Goal: Information Seeking & Learning: Check status

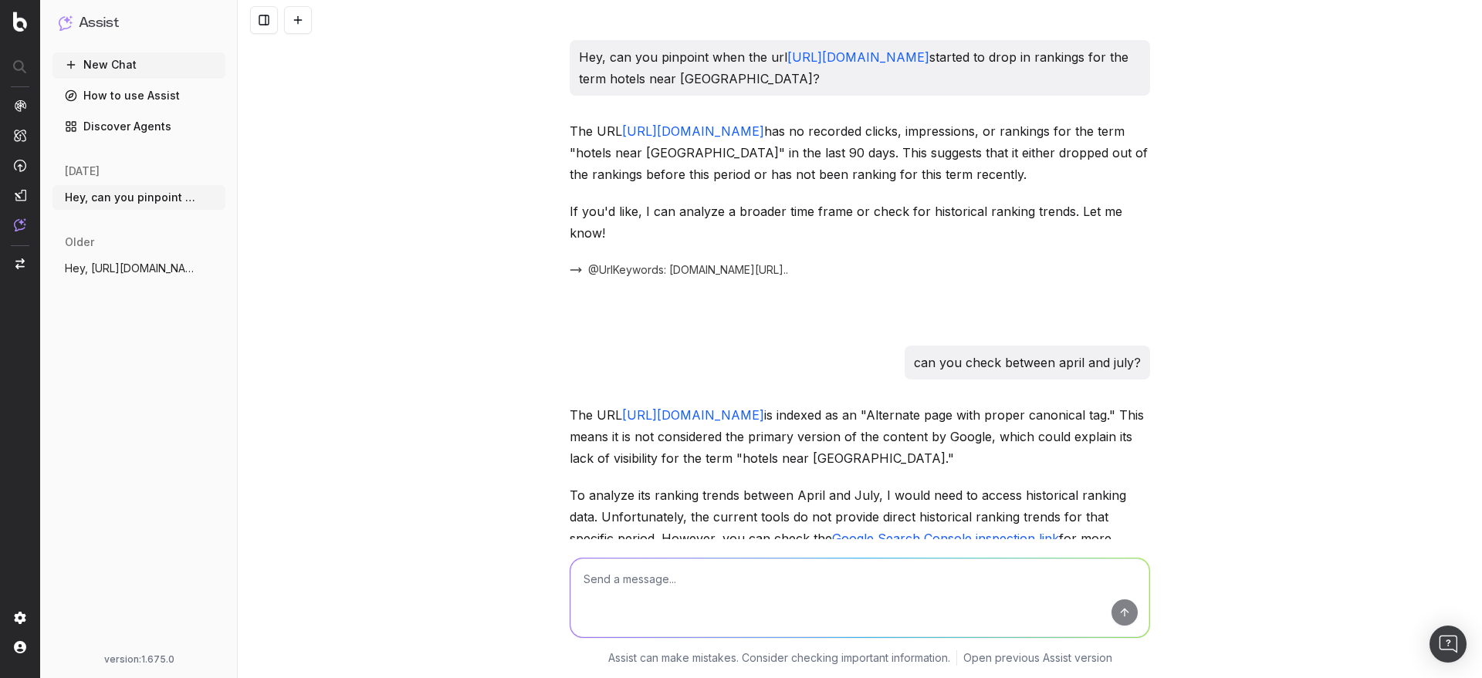
scroll to position [507, 0]
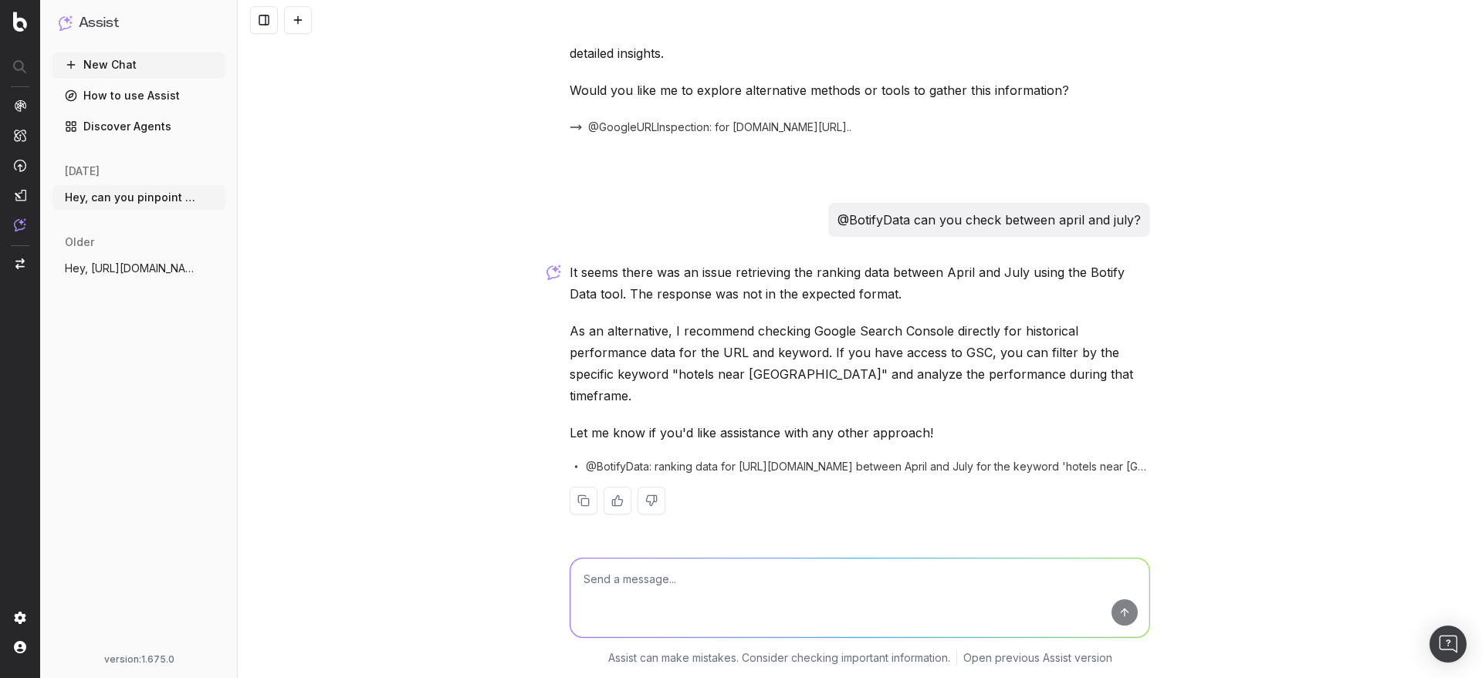
click at [1169, 235] on div "Hey, can you pinpoint when the url [URL][DOMAIN_NAME] started to drop in rankin…" at bounding box center [860, 339] width 1244 height 678
click at [5, 148] on nav at bounding box center [20, 339] width 40 height 678
click at [824, 575] on textarea at bounding box center [859, 598] width 579 height 79
type textarea "did the http code changed between the most recent crawl for this url?"
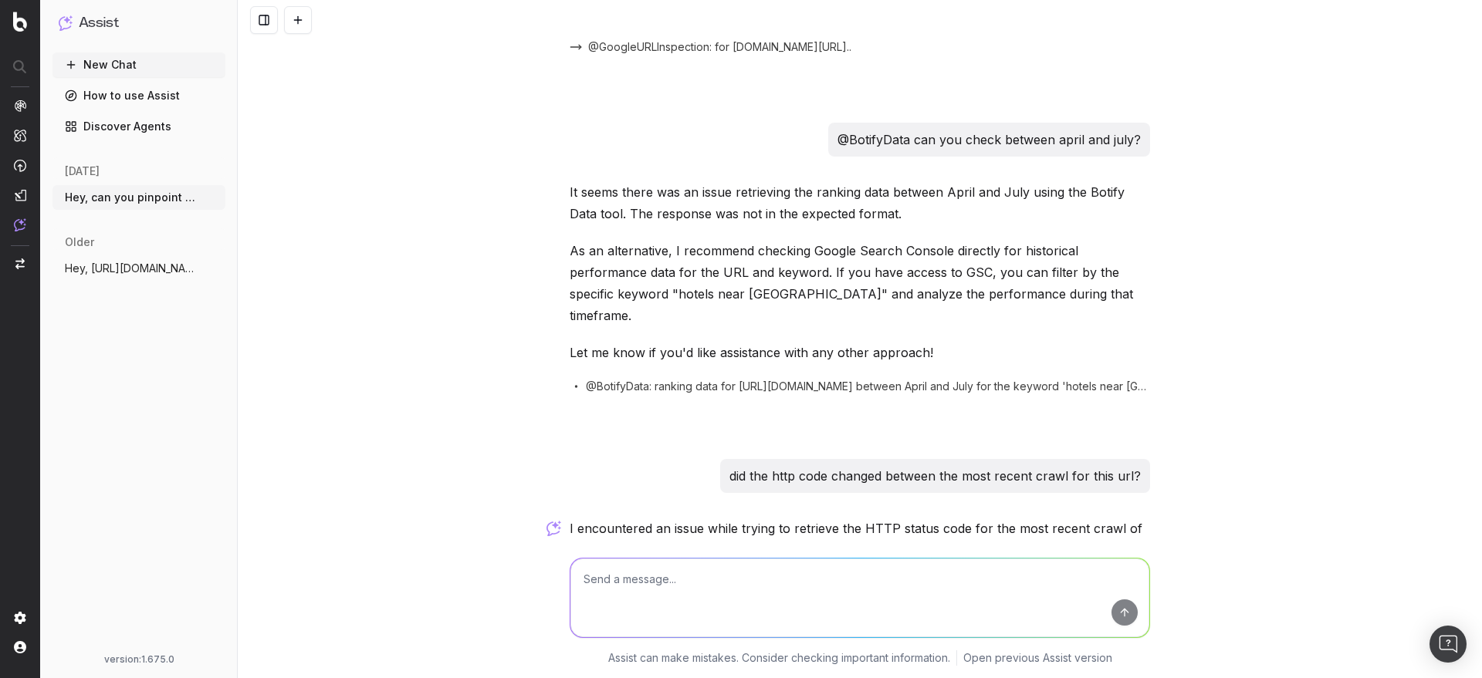
scroll to position [785, 0]
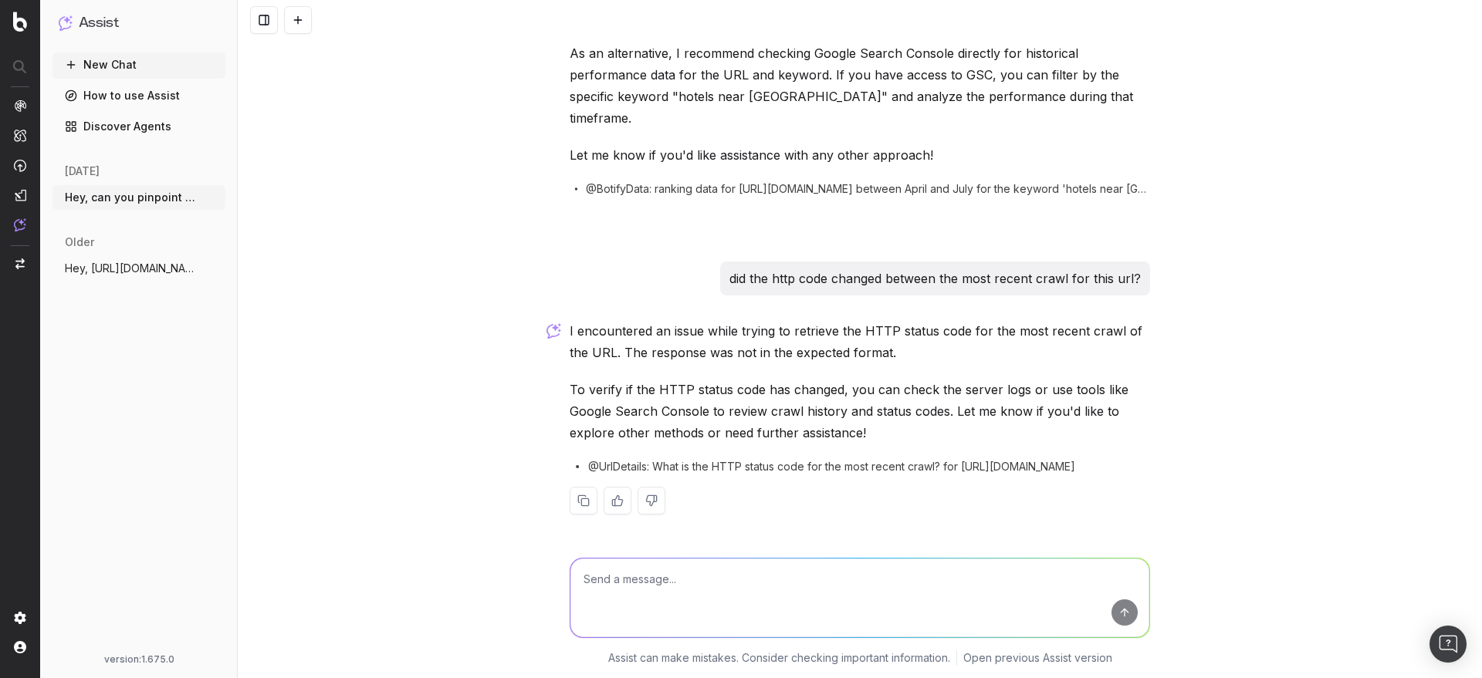
click at [752, 464] on span "@UrlDetails: What is the HTTP status code for the most recent crawl? for https:…" at bounding box center [831, 466] width 487 height 15
click at [847, 473] on span "@UrlDetails: What is the HTTP status code for the most recent crawl? for https:…" at bounding box center [831, 466] width 487 height 15
click at [813, 462] on span "@UrlDetails: What is the HTTP status code for the most recent crawl? for https:…" at bounding box center [831, 466] width 487 height 15
click at [784, 578] on textarea at bounding box center [859, 598] width 579 height 79
type textarea "was this url self canonical in the most recent crawl?"
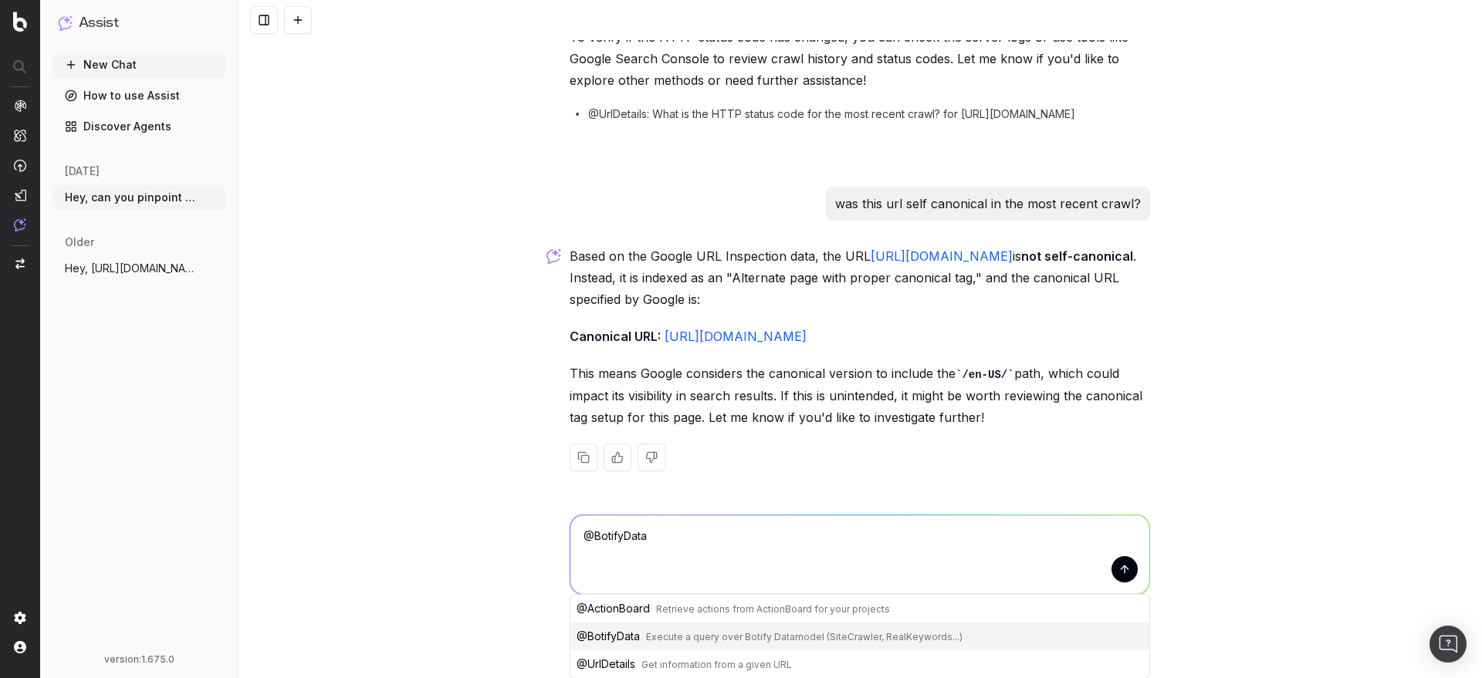
scroll to position [1094, 0]
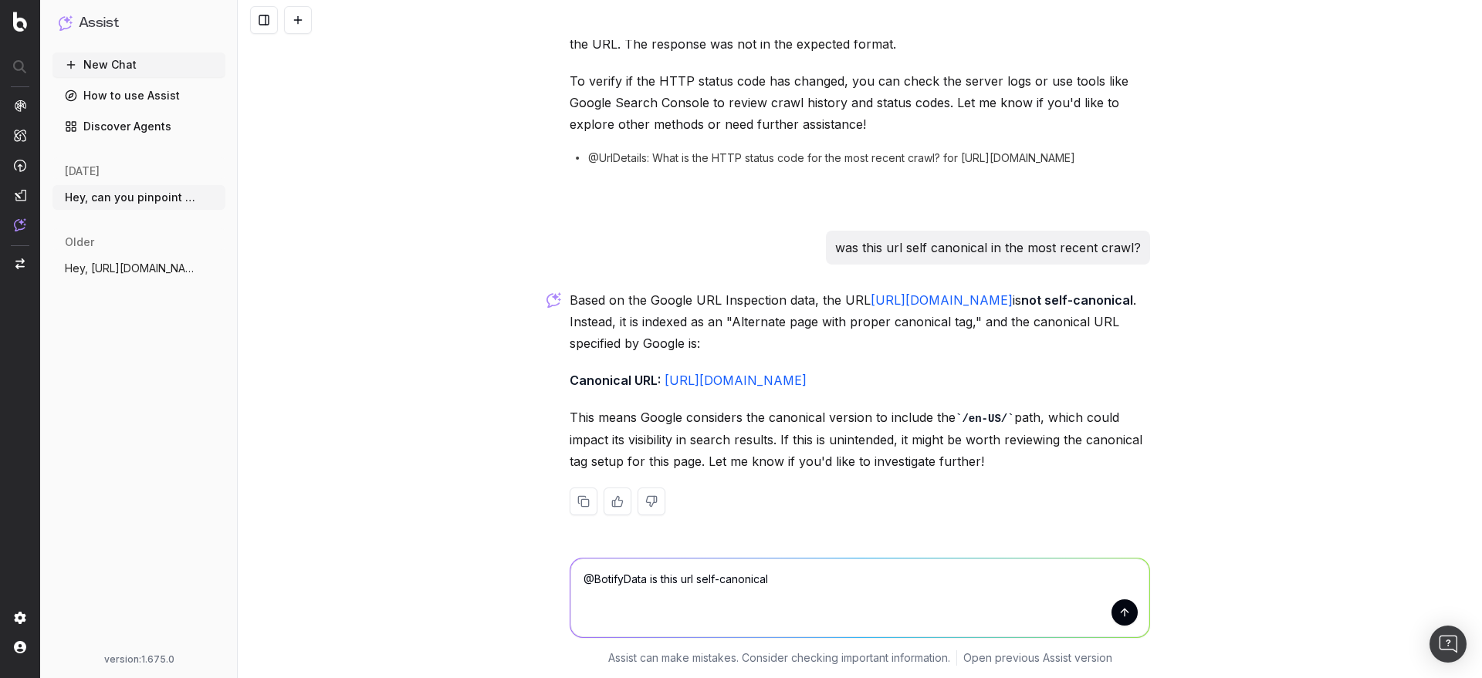
type textarea "@BotifyData is this url self-canonical?"
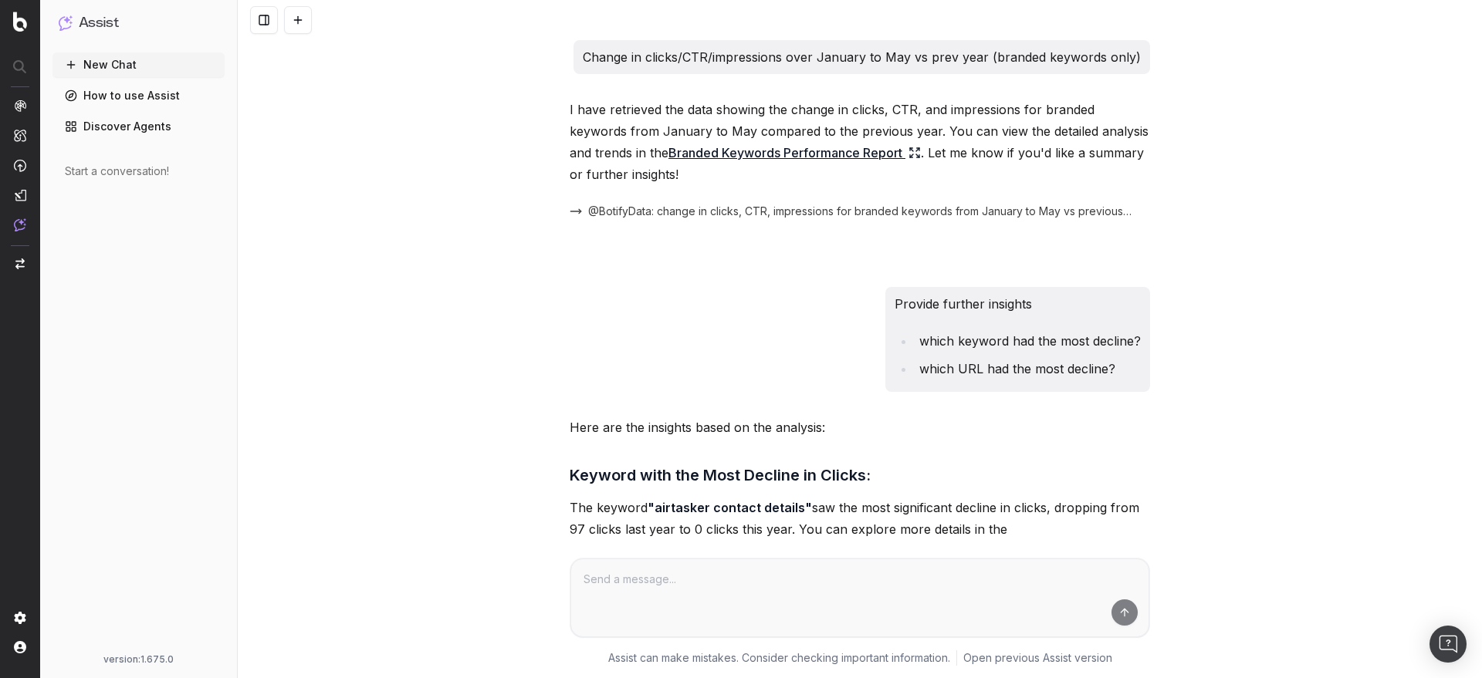
scroll to position [544, 0]
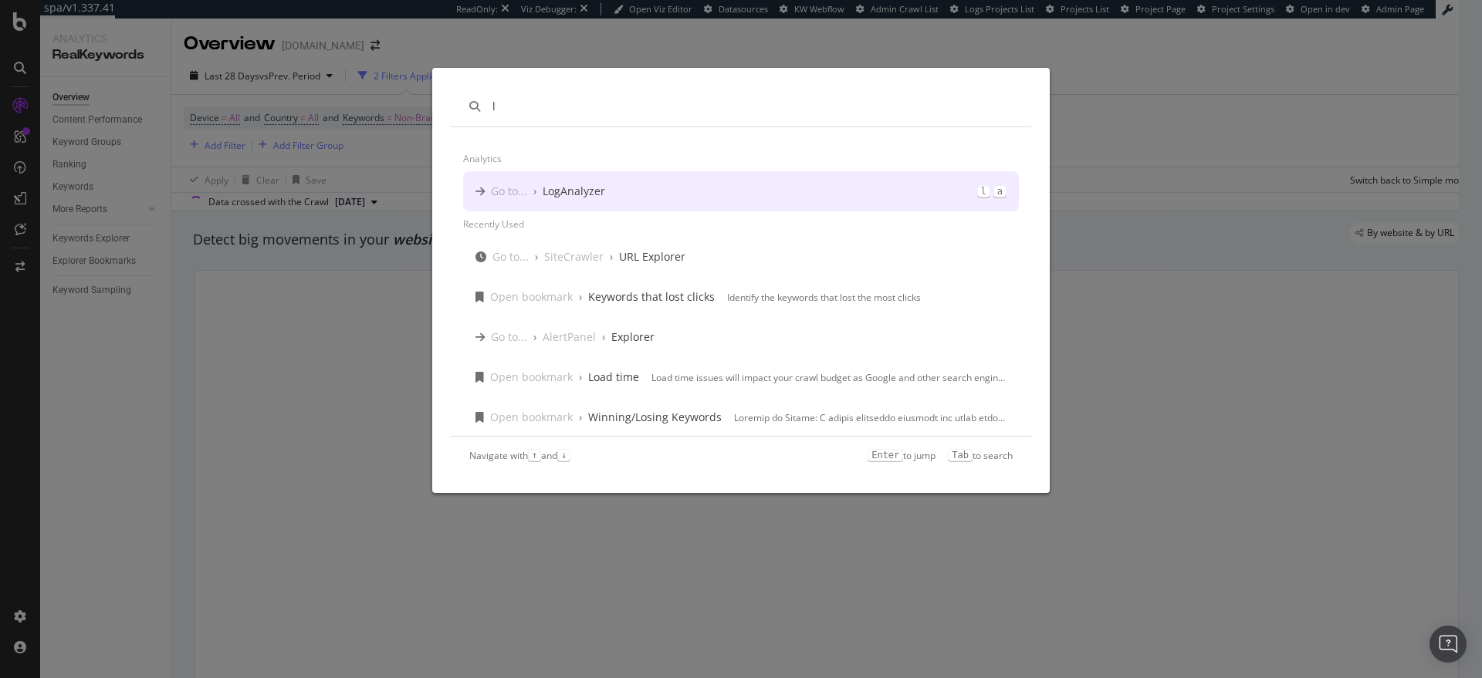
type input "l"
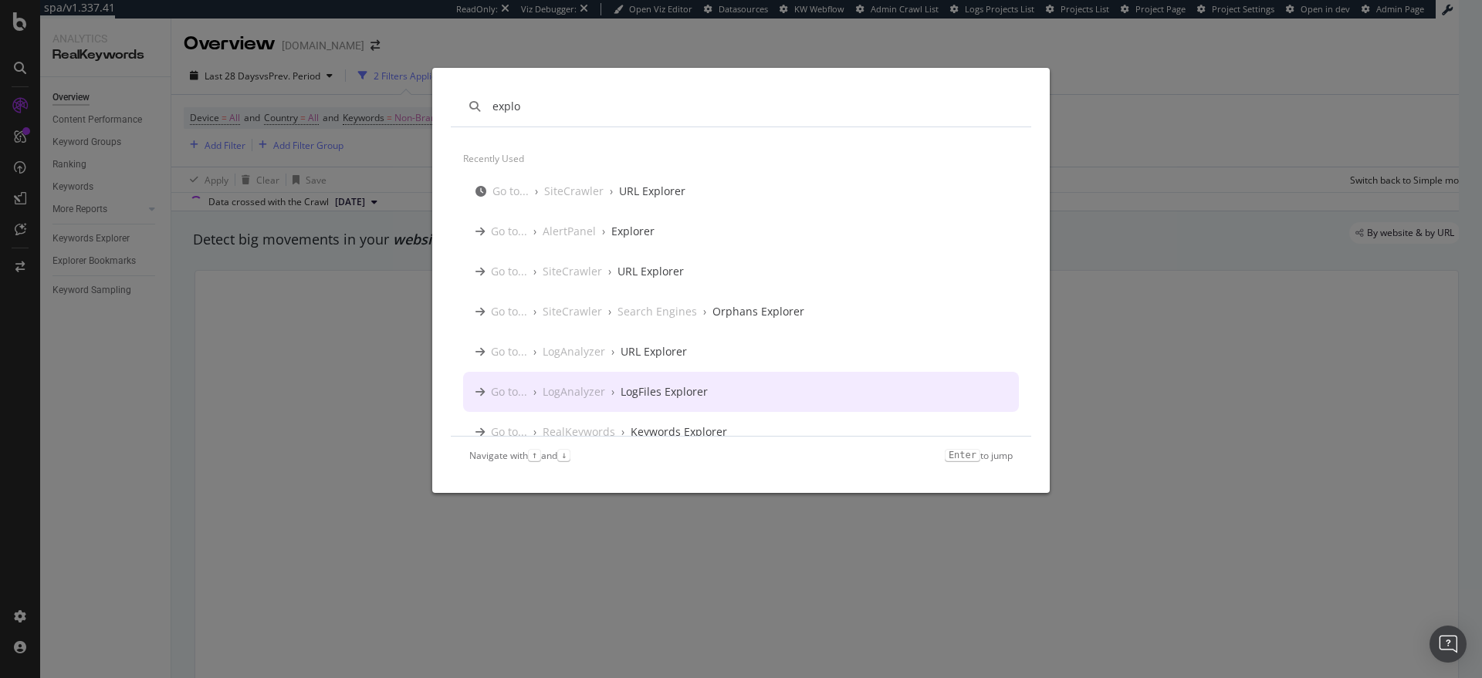
scroll to position [16, 0]
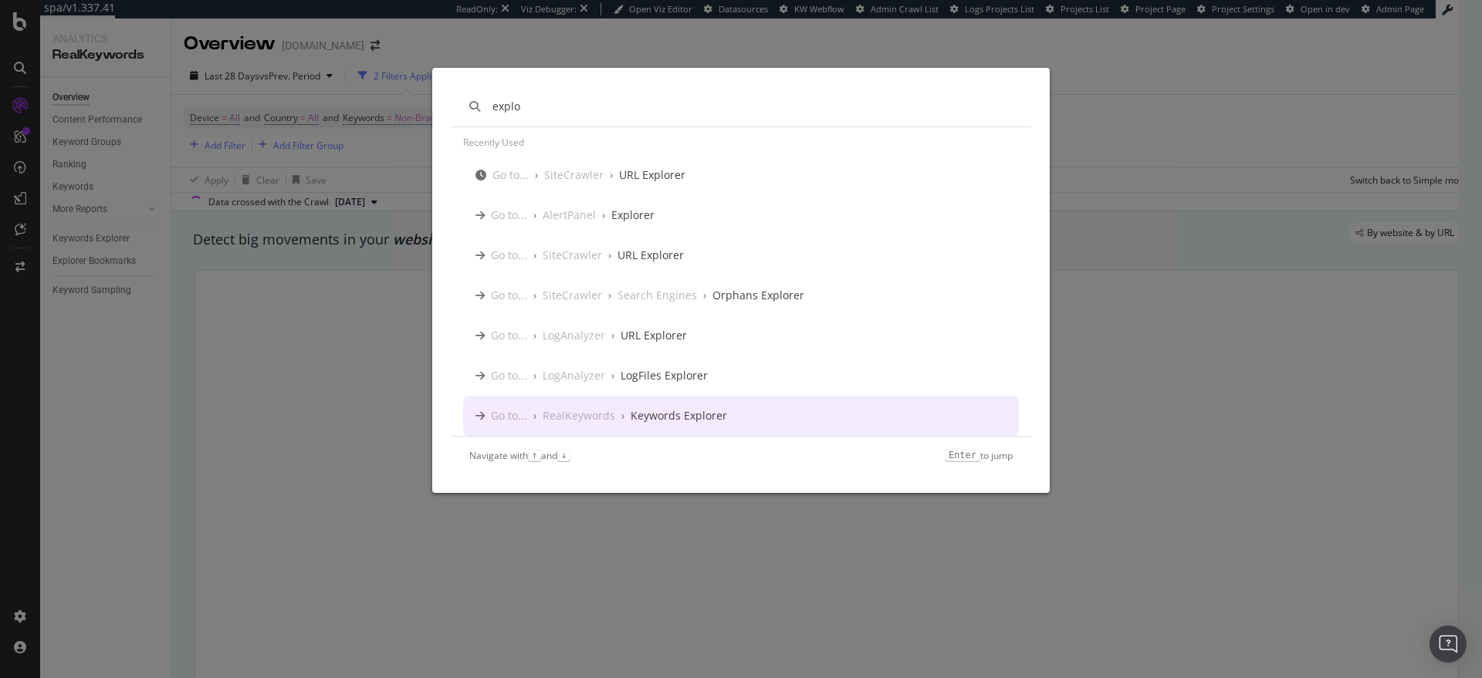
type input "explo"
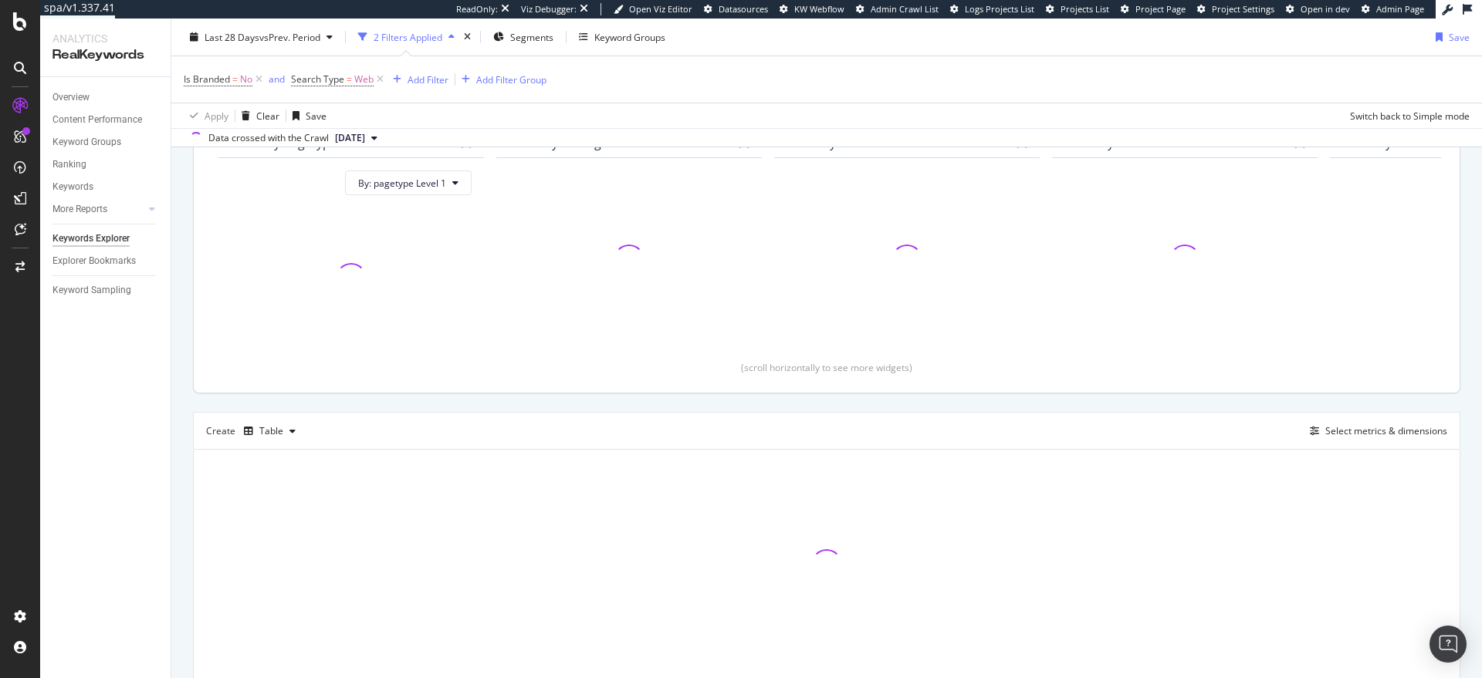
scroll to position [160, 0]
click at [416, 83] on div "Add Filter" at bounding box center [428, 79] width 41 height 13
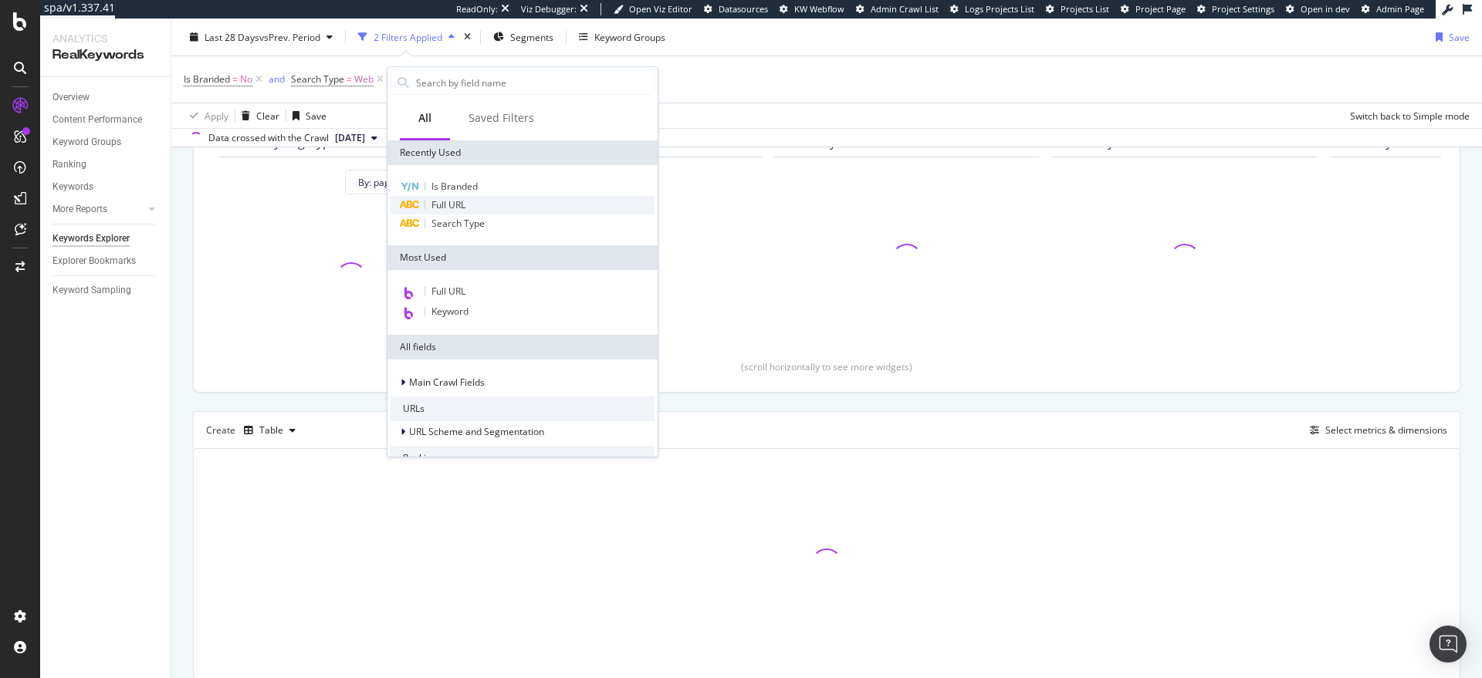
click at [458, 203] on span "Full URL" at bounding box center [448, 204] width 34 height 13
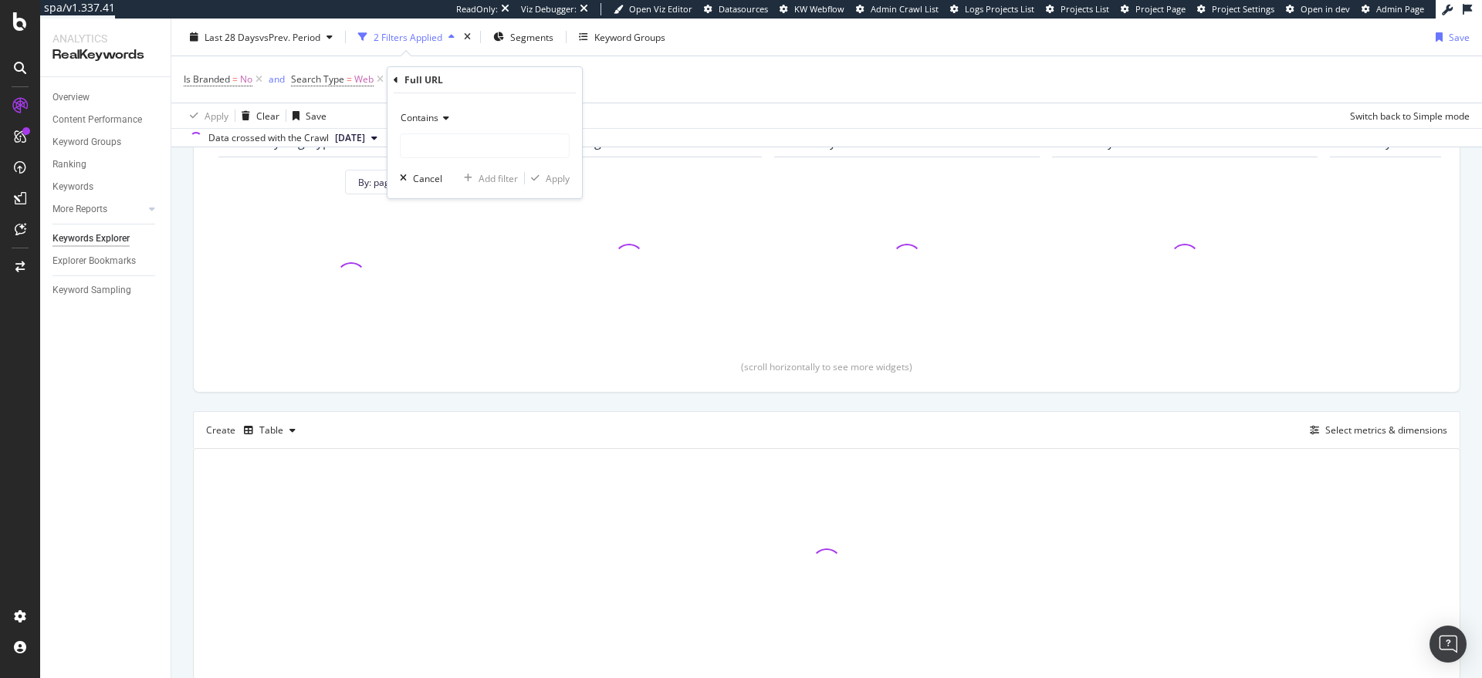
click at [426, 113] on span "Contains" at bounding box center [420, 117] width 38 height 13
click at [422, 151] on span "Equal to" at bounding box center [425, 150] width 35 height 13
click at [422, 151] on input "text" at bounding box center [485, 146] width 168 height 25
paste input "https://app.botify.com/hyatt-org/hyatt.com/o/assist/c/6et0s4ugcrmgzjf"
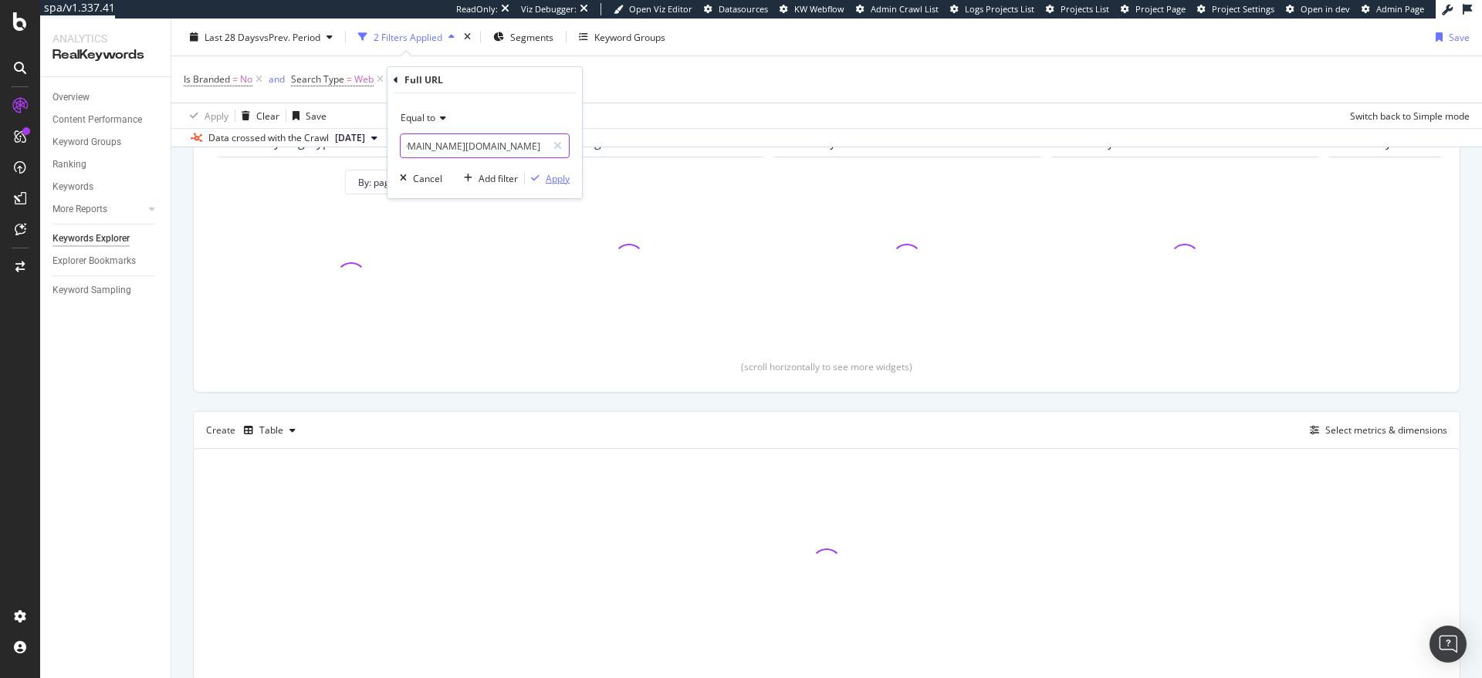
type input "https://app.botify.com/hyatt-org/hyatt.com/o/assist/c/6et0s4ugcrmgzjf"
click at [535, 174] on icon "button" at bounding box center [535, 178] width 8 height 9
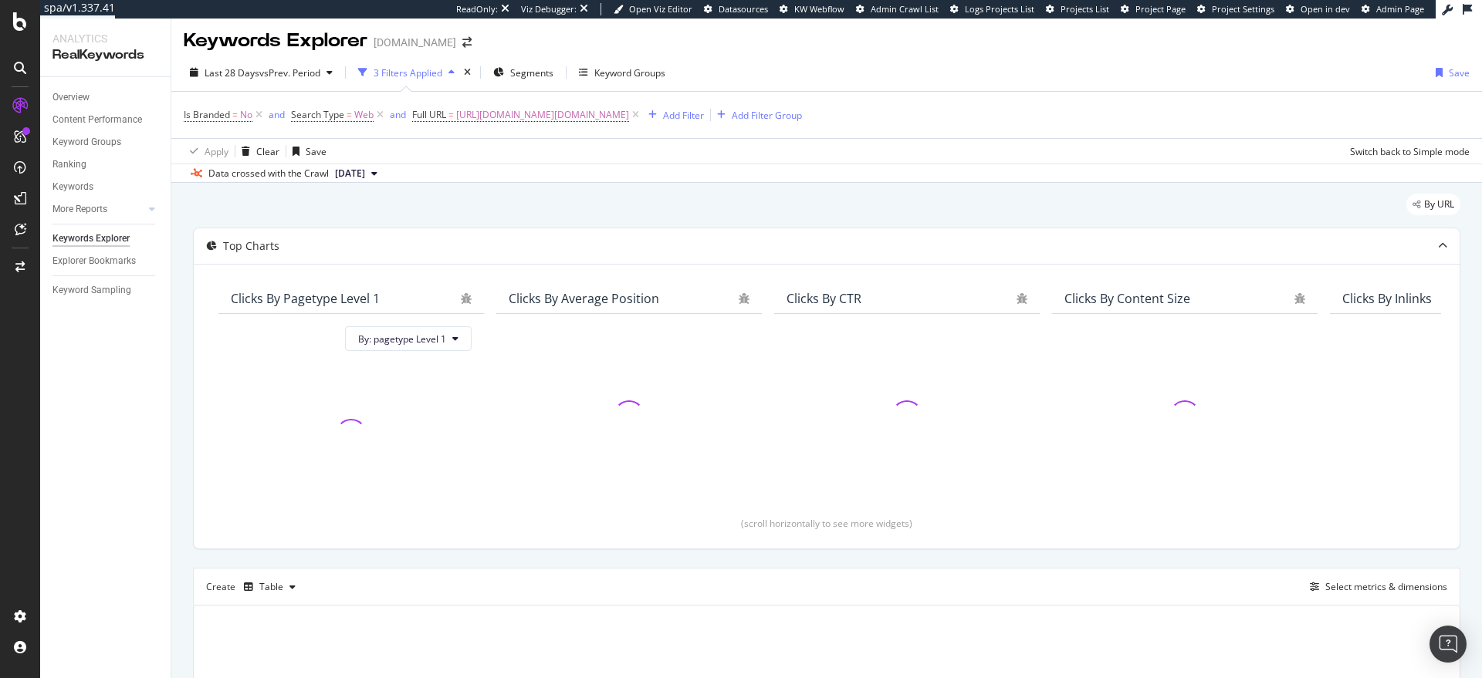
scroll to position [6, 0]
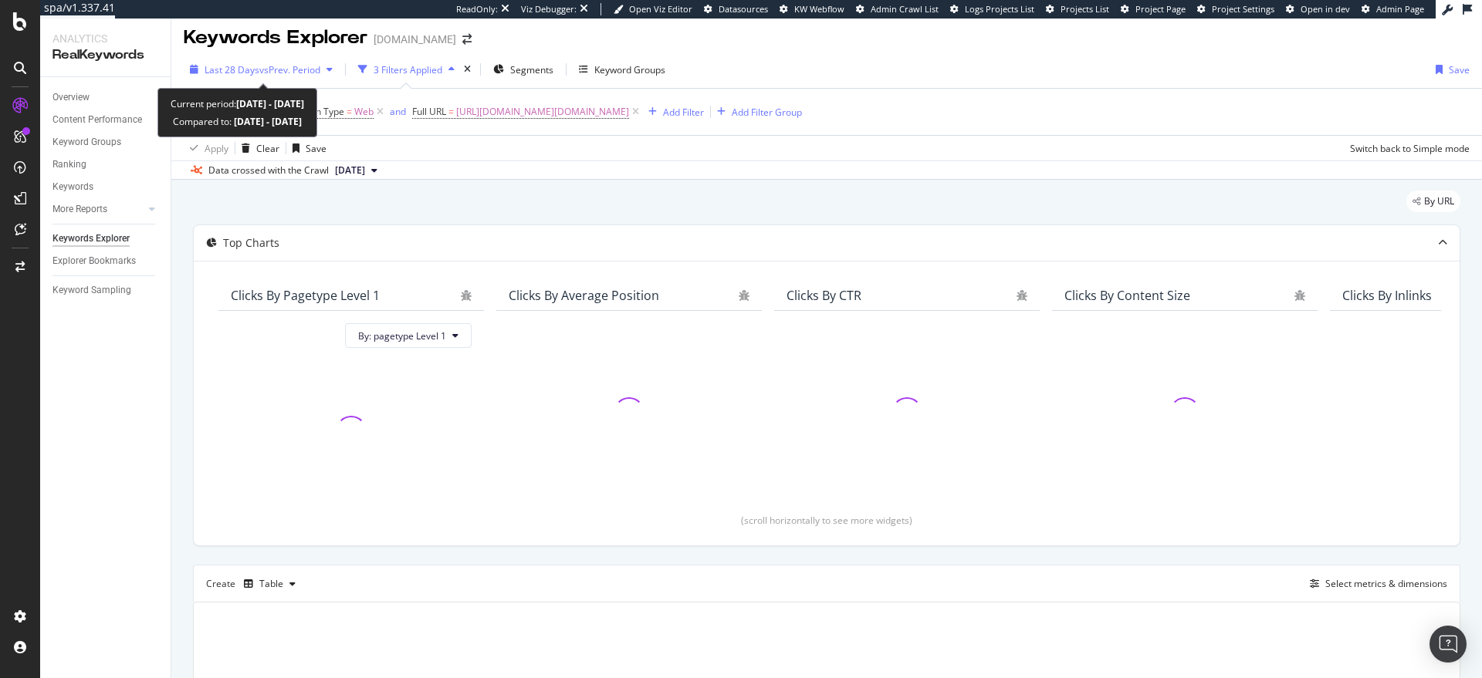
click at [300, 69] on span "vs Prev. Period" at bounding box center [289, 69] width 61 height 13
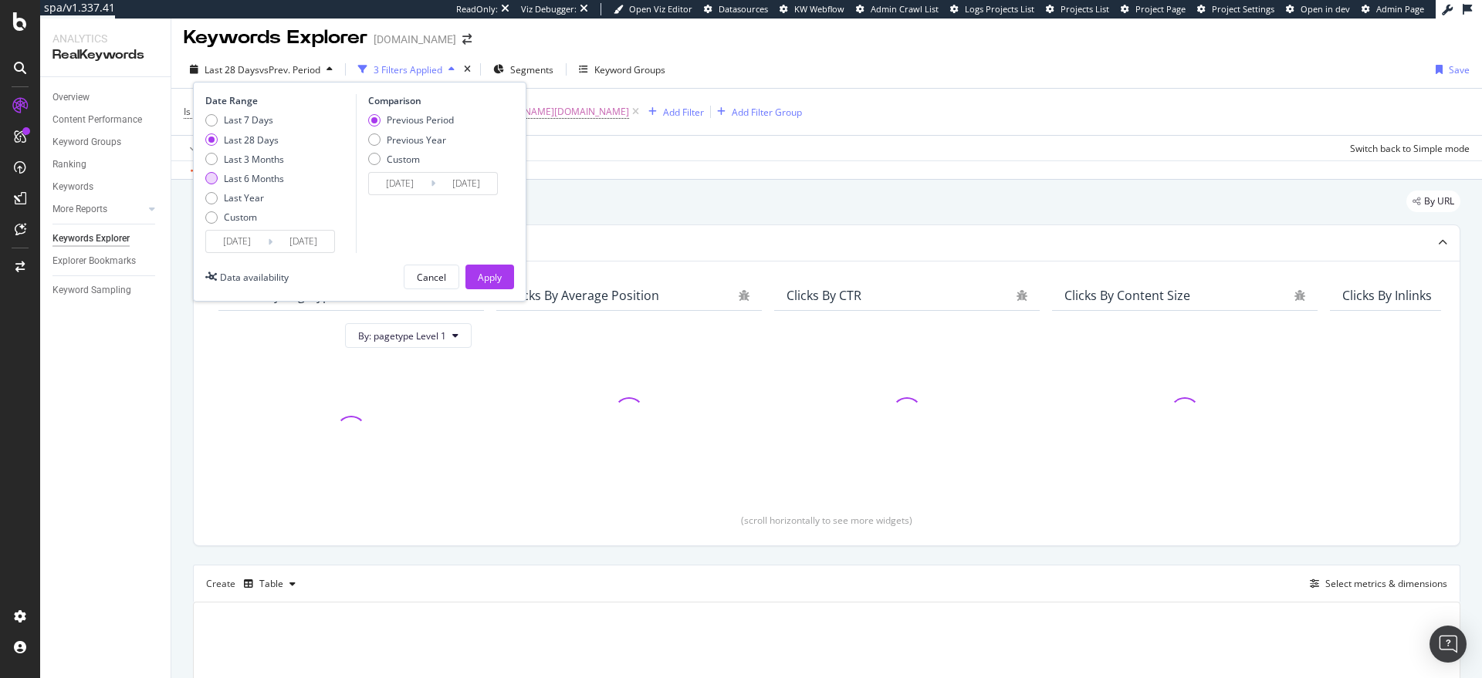
click at [257, 177] on div "Last 6 Months" at bounding box center [254, 178] width 60 height 13
type input "2025/03/22"
type input "2024/09/18"
type input "2025/03/21"
click at [493, 273] on div "Apply" at bounding box center [490, 277] width 24 height 13
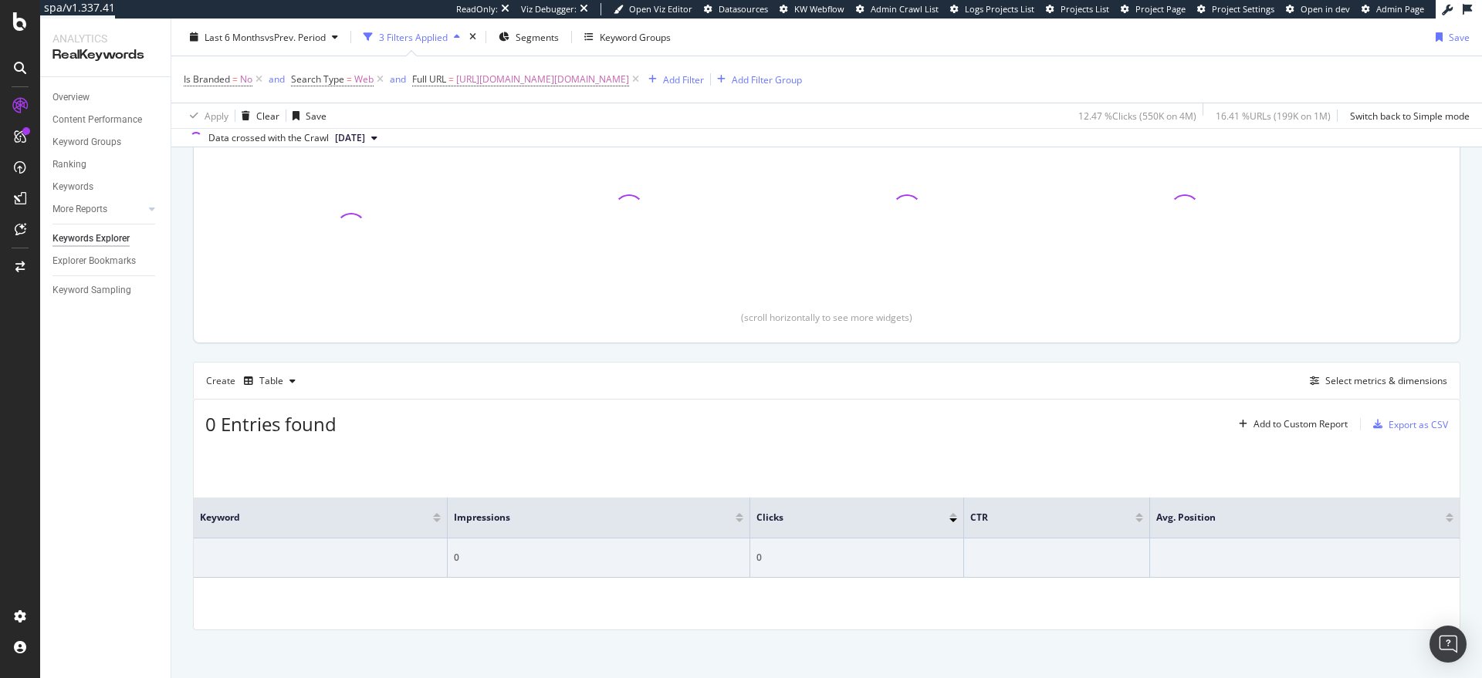
scroll to position [215, 0]
click at [255, 78] on icon at bounding box center [258, 79] width 13 height 15
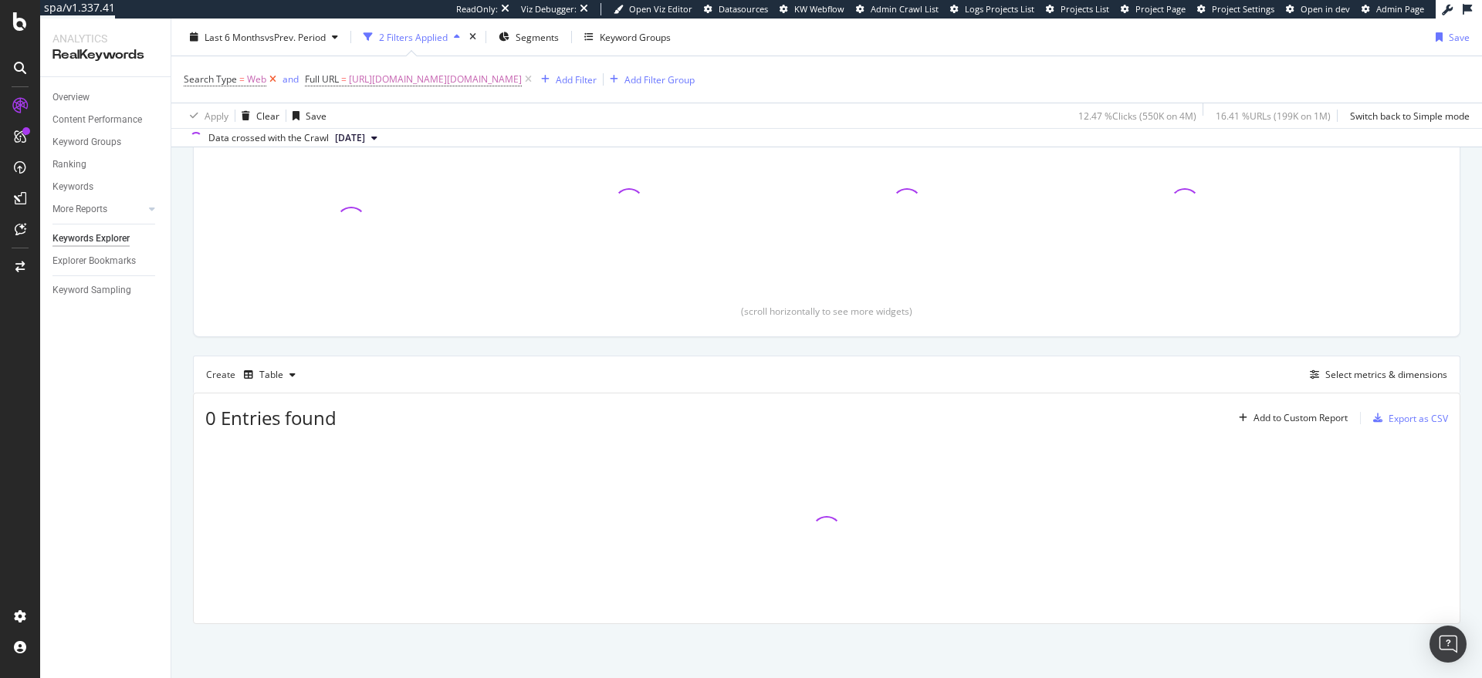
click at [276, 81] on icon at bounding box center [272, 79] width 13 height 15
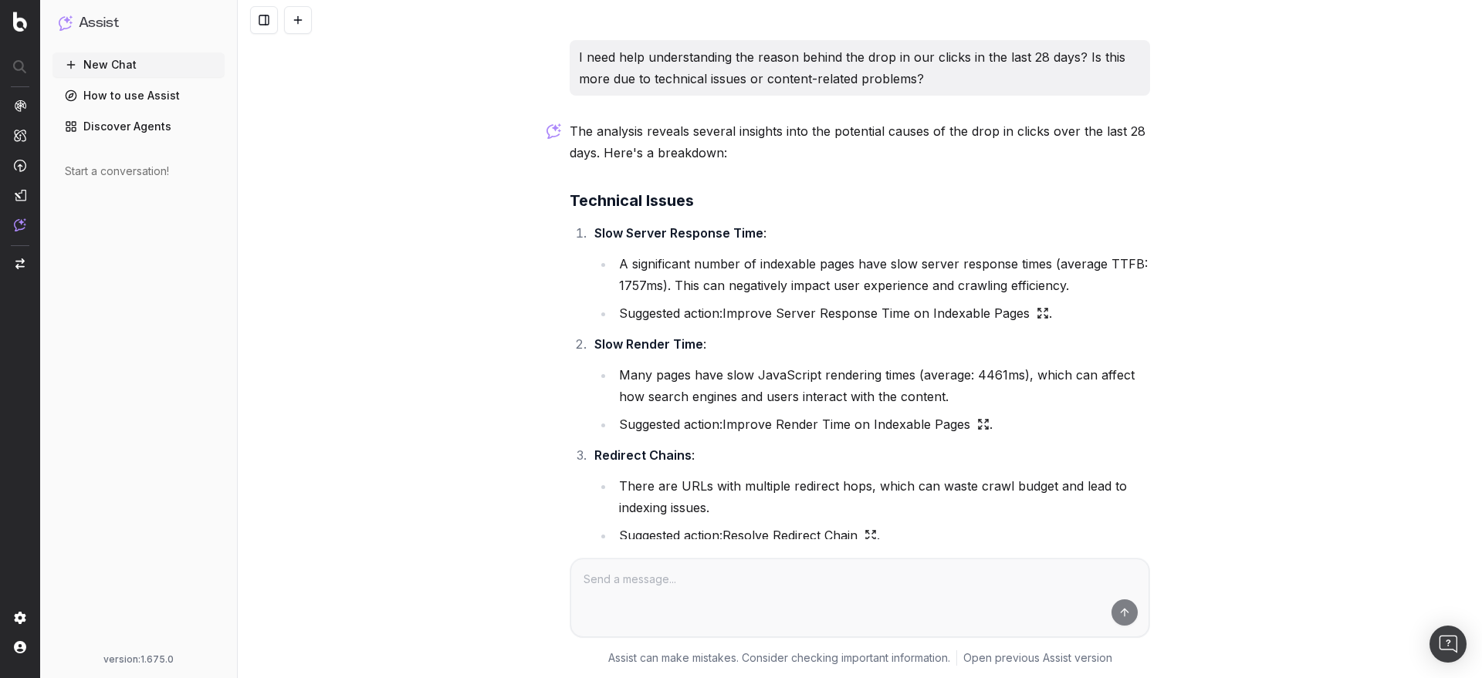
click at [763, 56] on p "I need help understanding the reason behind the drop in our clicks in the last …" at bounding box center [860, 67] width 562 height 43
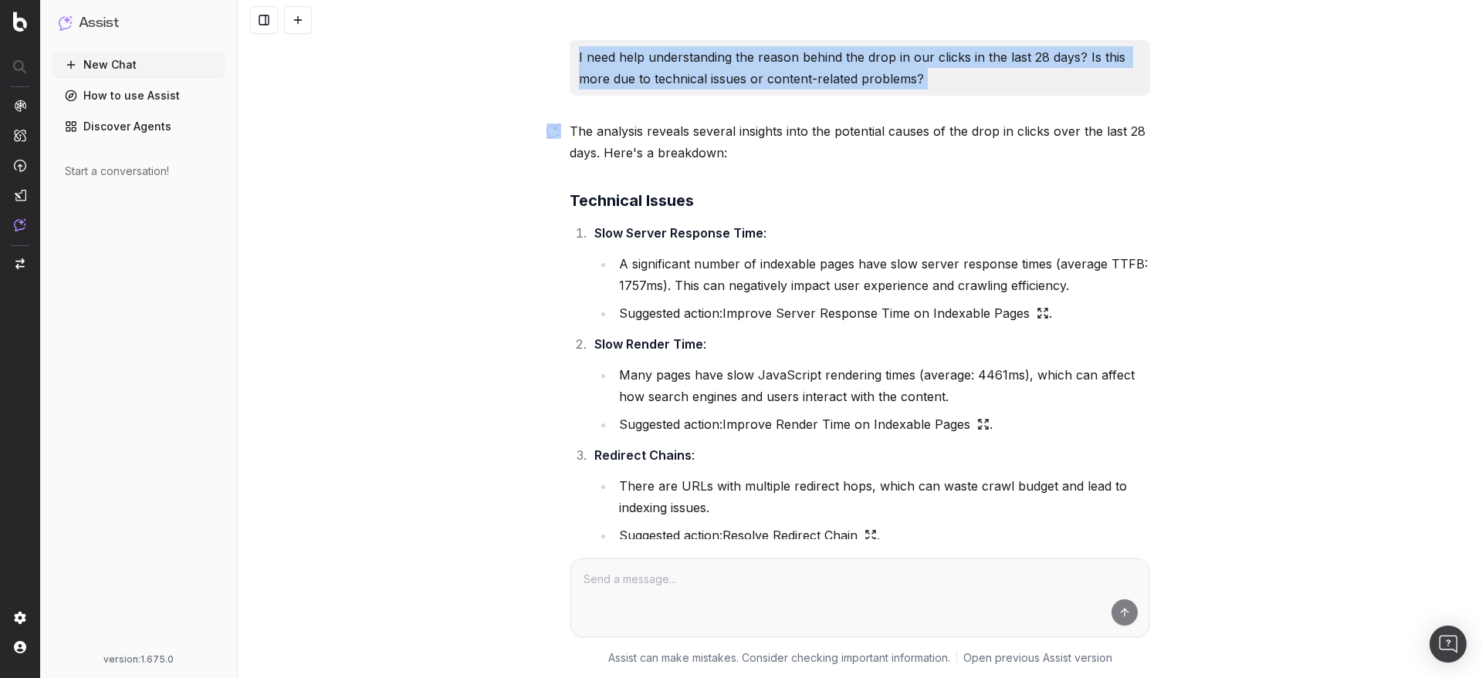
click at [763, 56] on p "I need help understanding the reason behind the drop in our clicks in the last …" at bounding box center [860, 67] width 562 height 43
copy p "I need help understanding the reason behind the drop in our clicks in the last …"
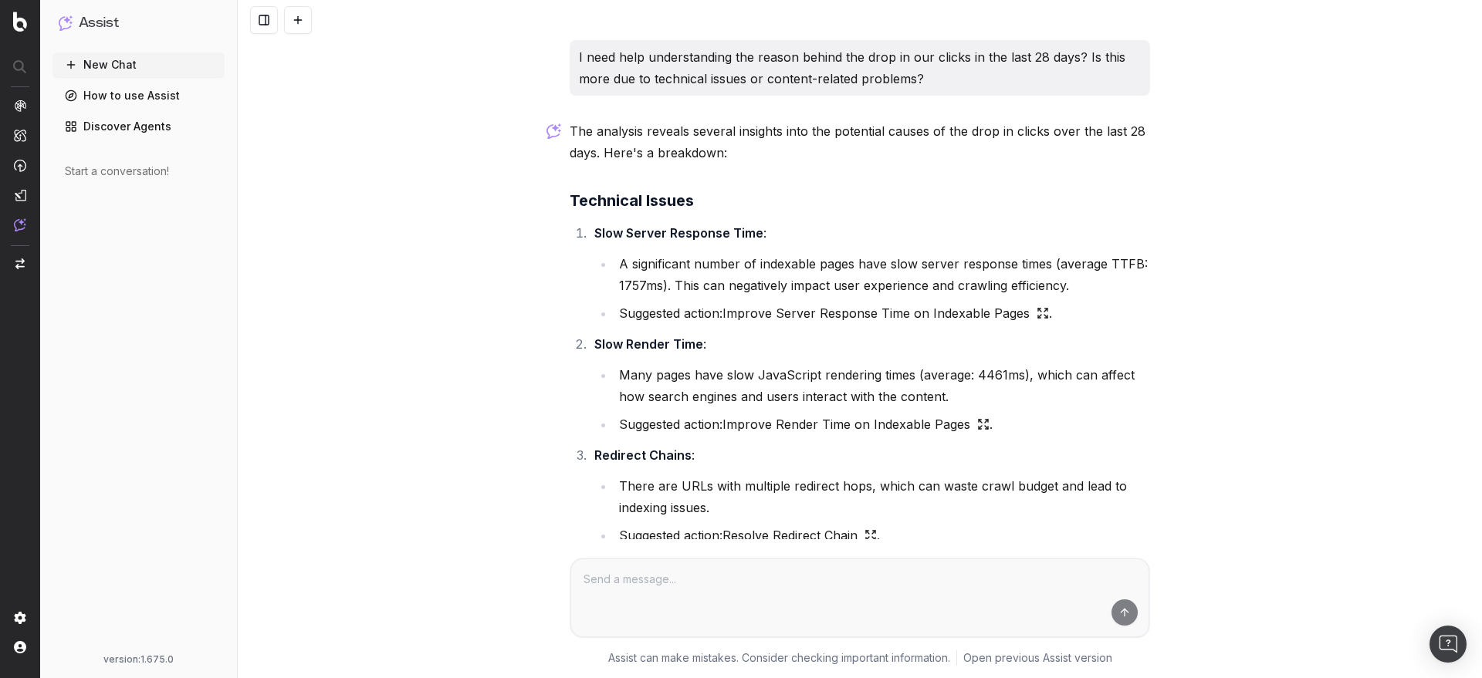
click at [462, 135] on div "I need help understanding the reason behind the drop in our clicks in the last …" at bounding box center [860, 339] width 1244 height 678
click at [302, 12] on button at bounding box center [298, 20] width 28 height 28
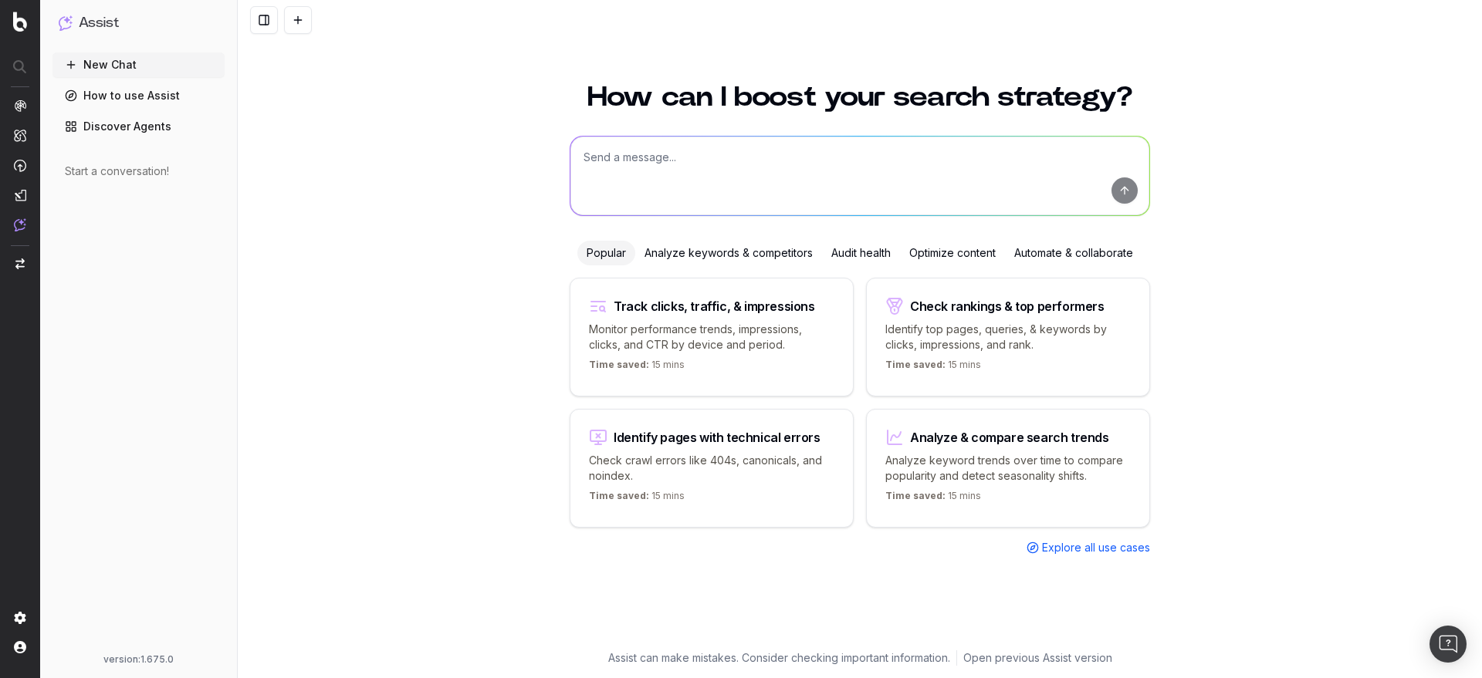
click at [701, 177] on textarea at bounding box center [859, 176] width 579 height 79
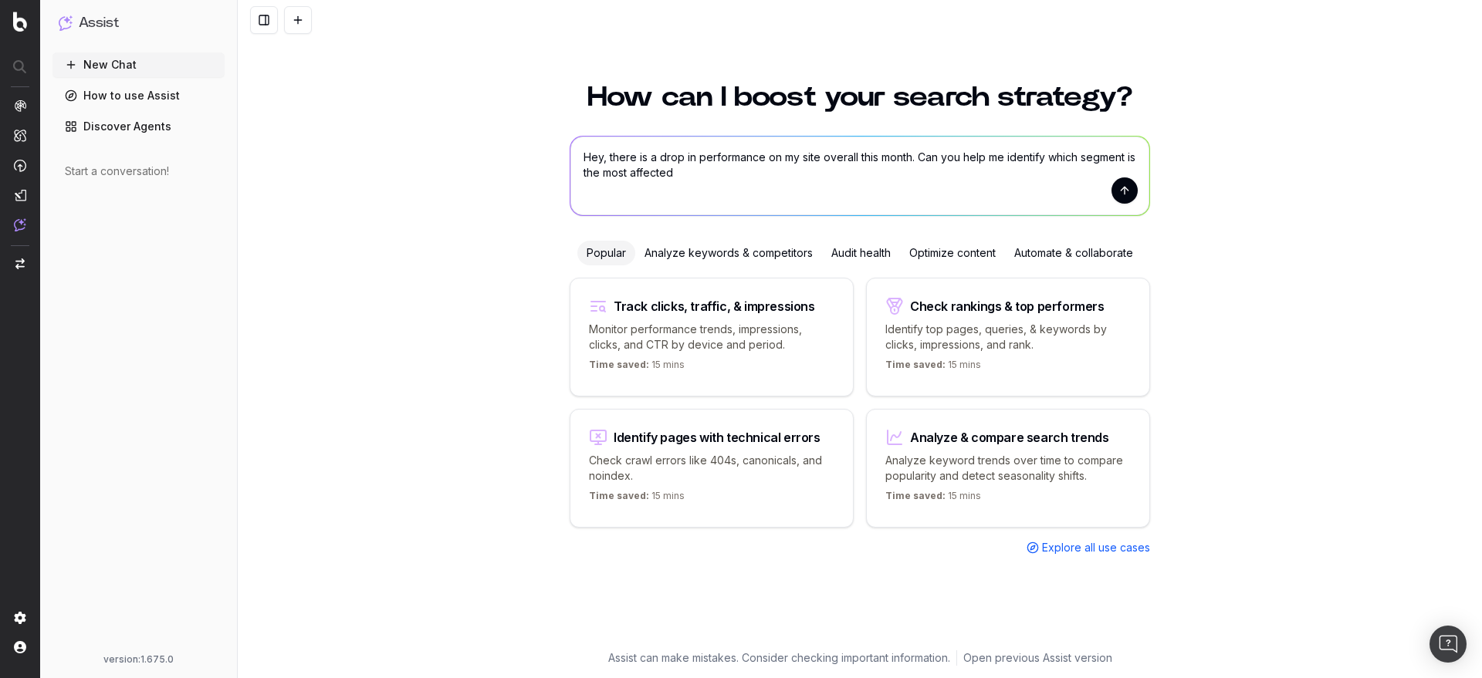
type textarea "Hey, there is a drop in performance on my site overall this month. Can you help…"
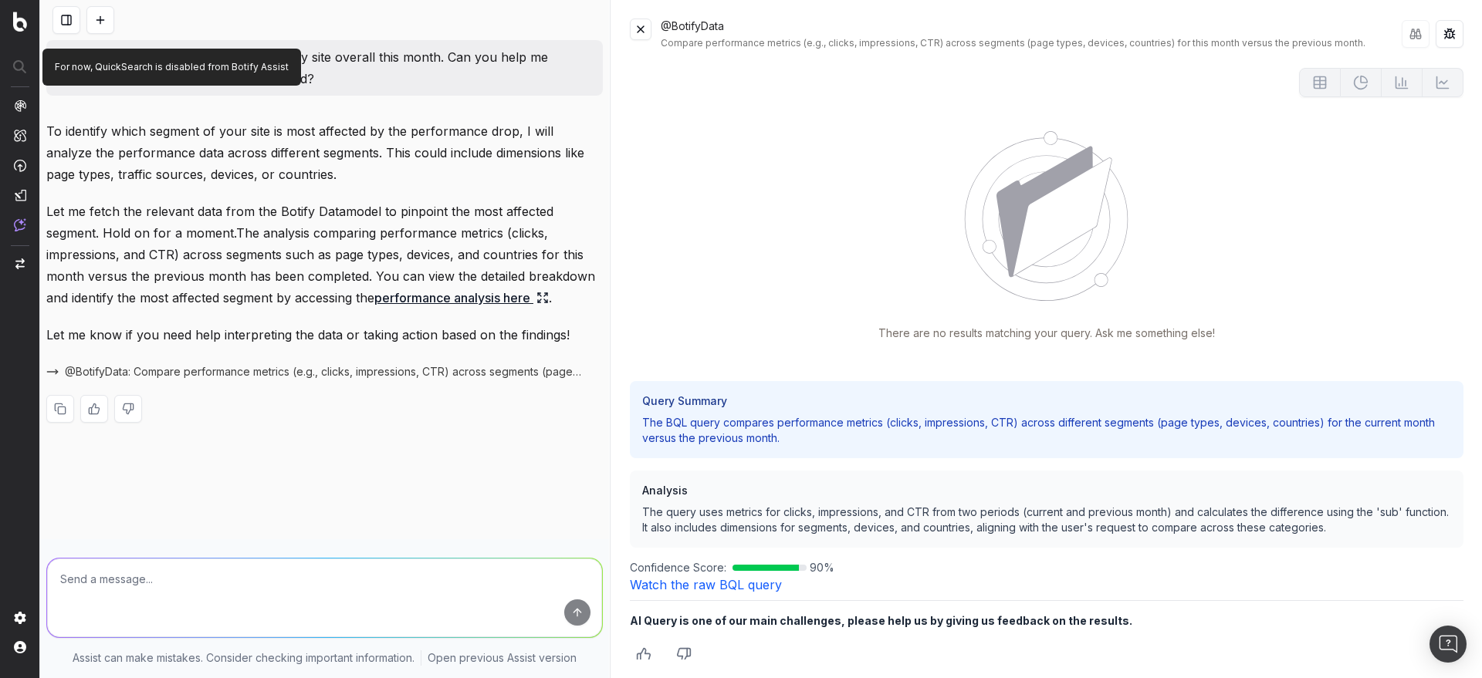
click at [69, 21] on button at bounding box center [66, 20] width 28 height 28
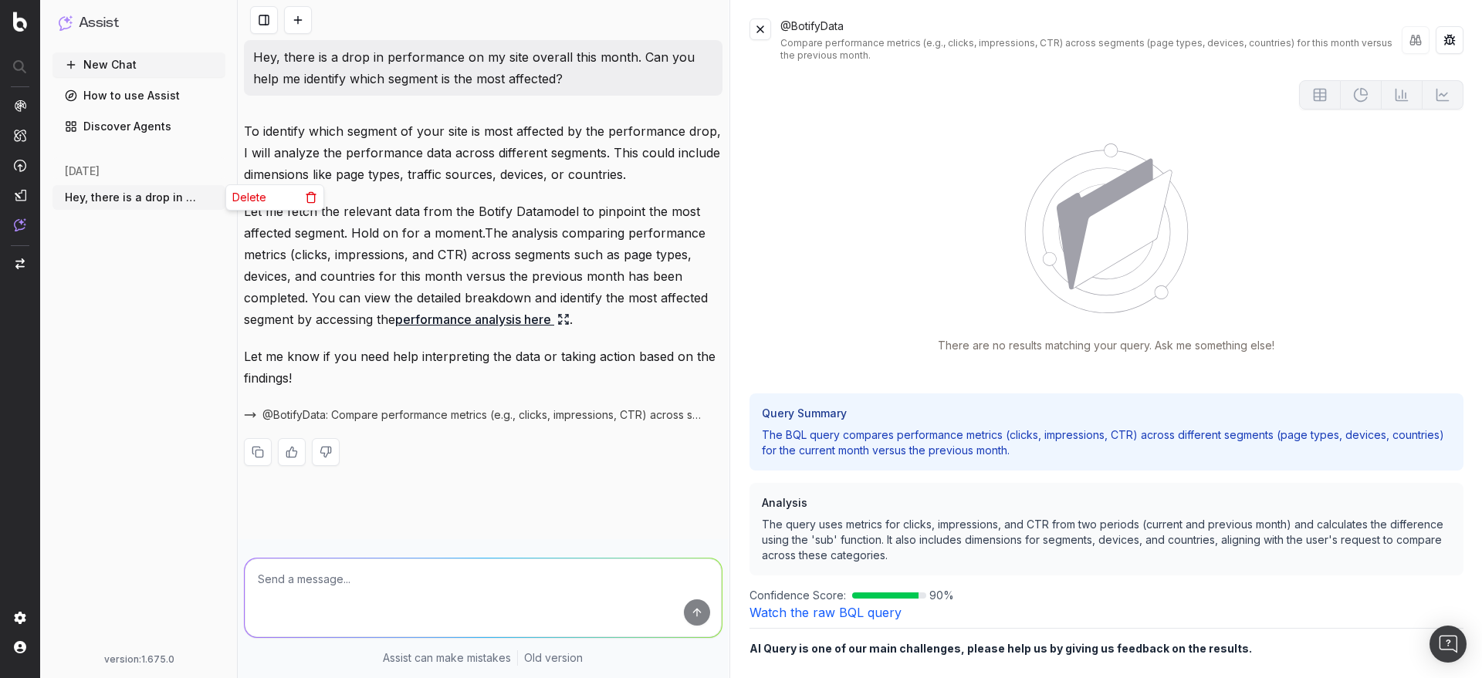
click at [211, 198] on icon "button" at bounding box center [214, 197] width 12 height 12
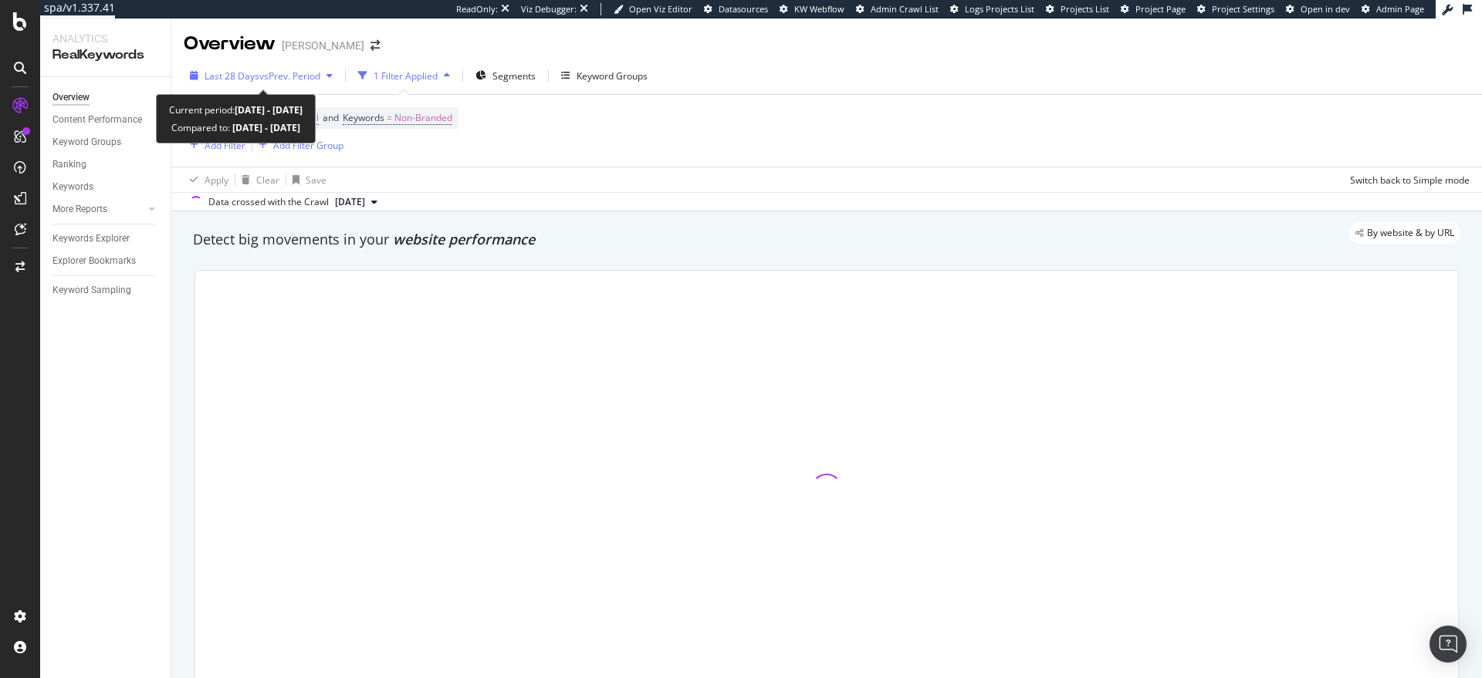
click at [289, 77] on span "vs Prev. Period" at bounding box center [289, 75] width 61 height 13
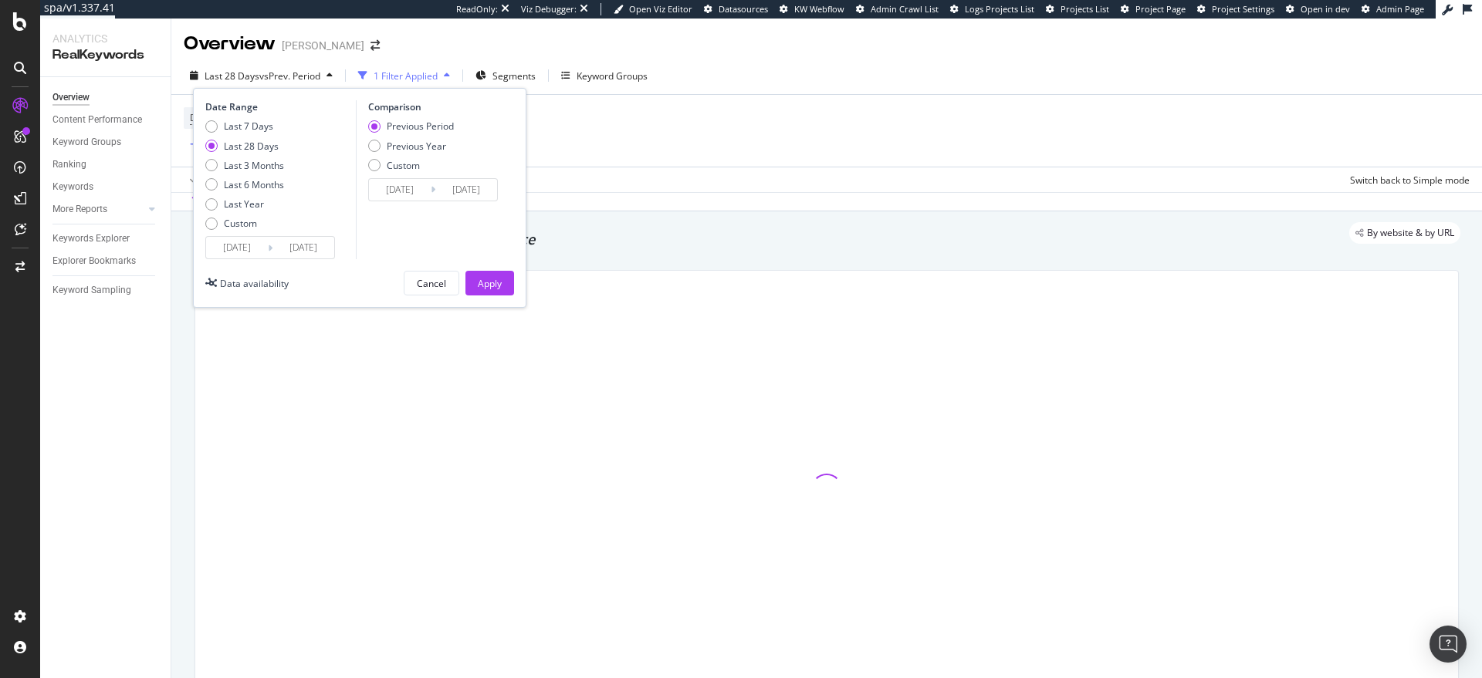
click at [270, 248] on icon at bounding box center [270, 248] width 5 height 15
click at [251, 248] on input "2025/08/26" at bounding box center [237, 248] width 62 height 22
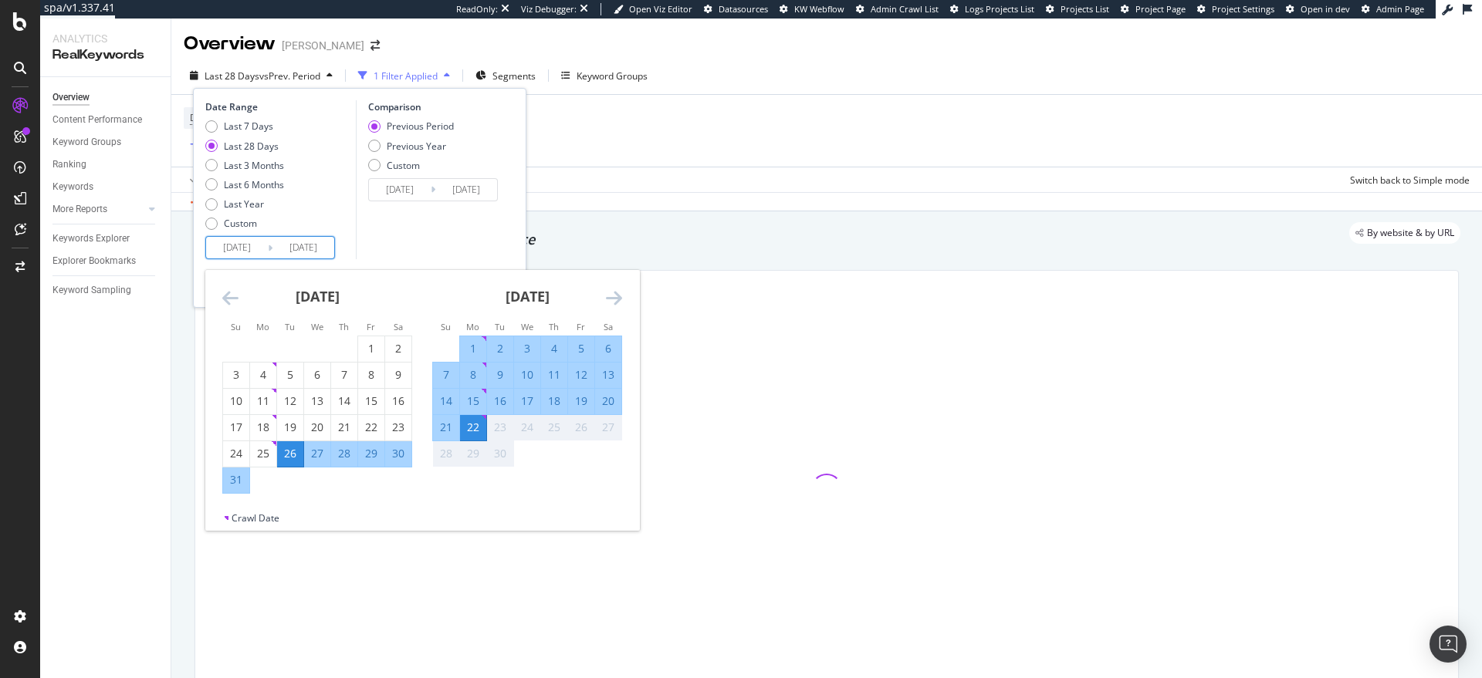
click at [229, 293] on icon "Move backward to switch to the previous month." at bounding box center [230, 298] width 16 height 19
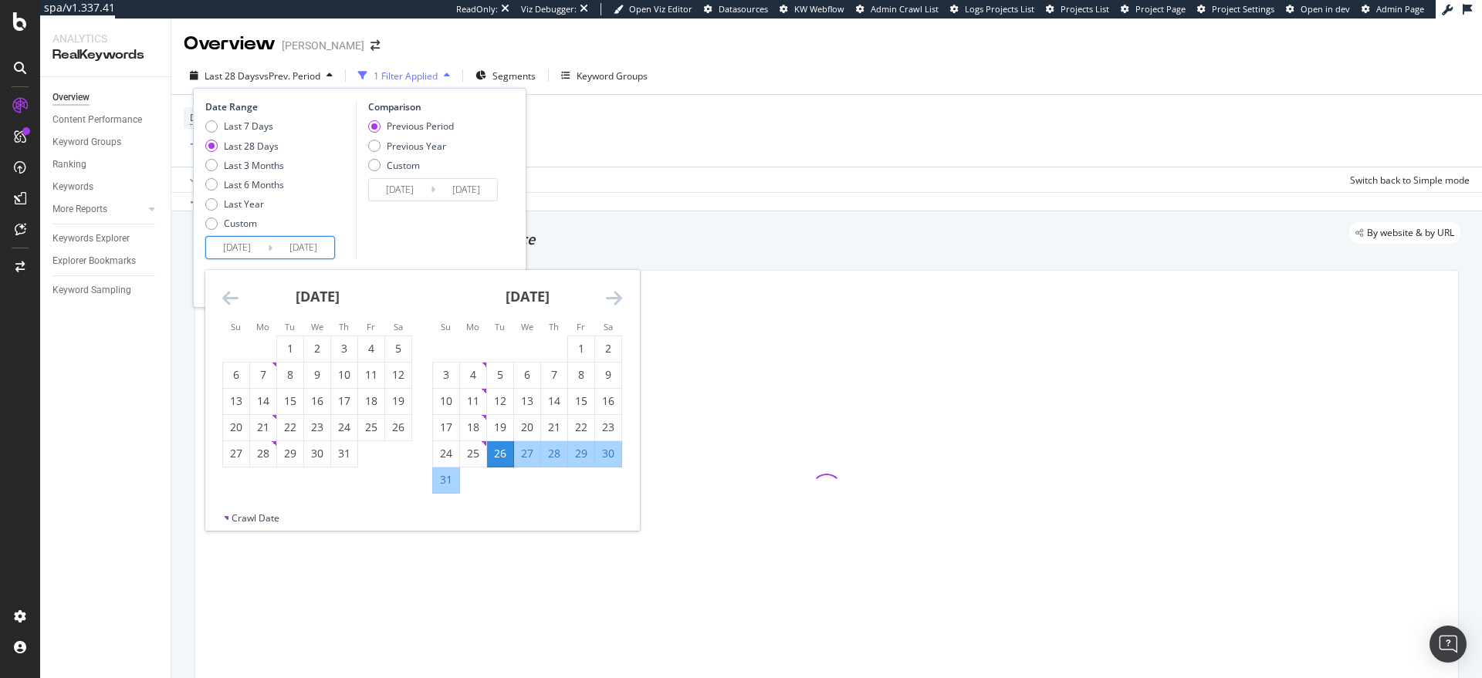
click at [229, 293] on icon "Move backward to switch to the previous month." at bounding box center [230, 298] width 16 height 19
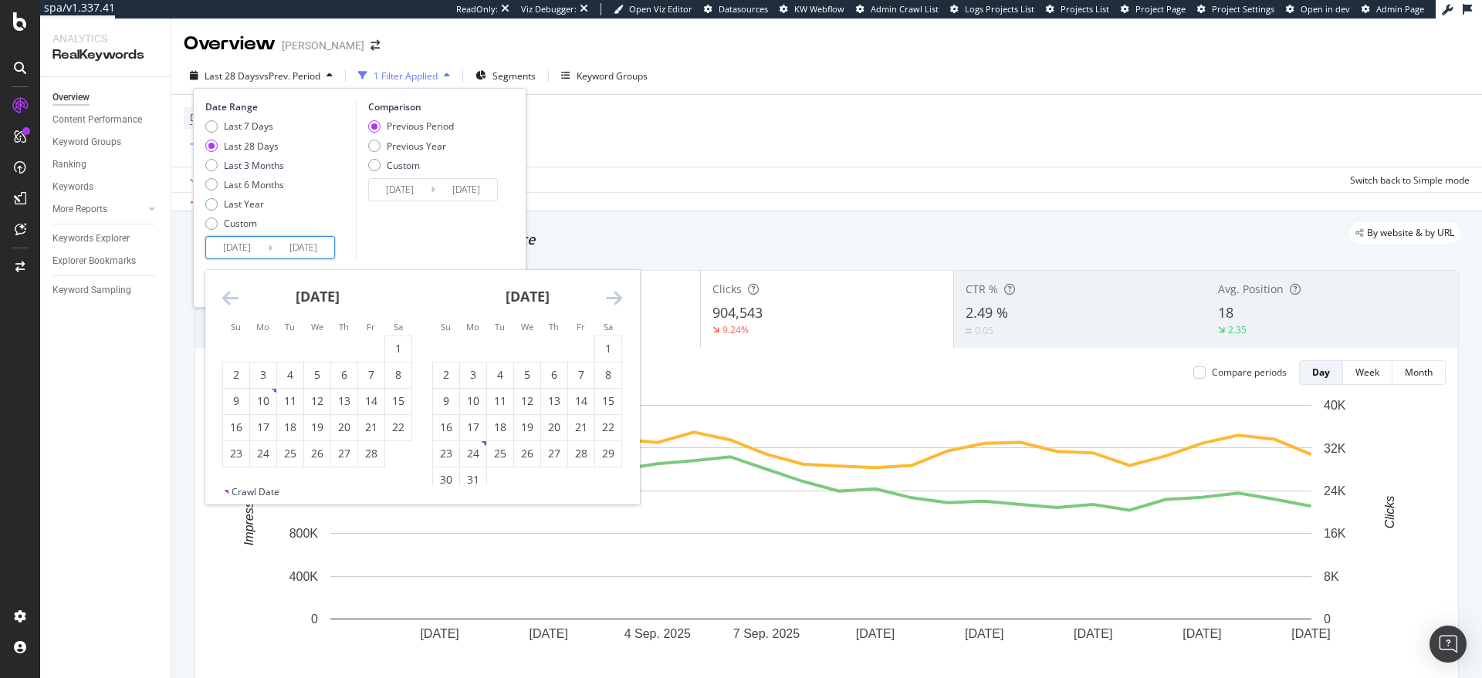
click at [229, 293] on icon "Move backward to switch to the previous month." at bounding box center [230, 298] width 16 height 19
click at [306, 347] on div "1" at bounding box center [317, 348] width 26 height 15
type input "[DATE]"
type input "2024/04/10"
type input "[DATE]"
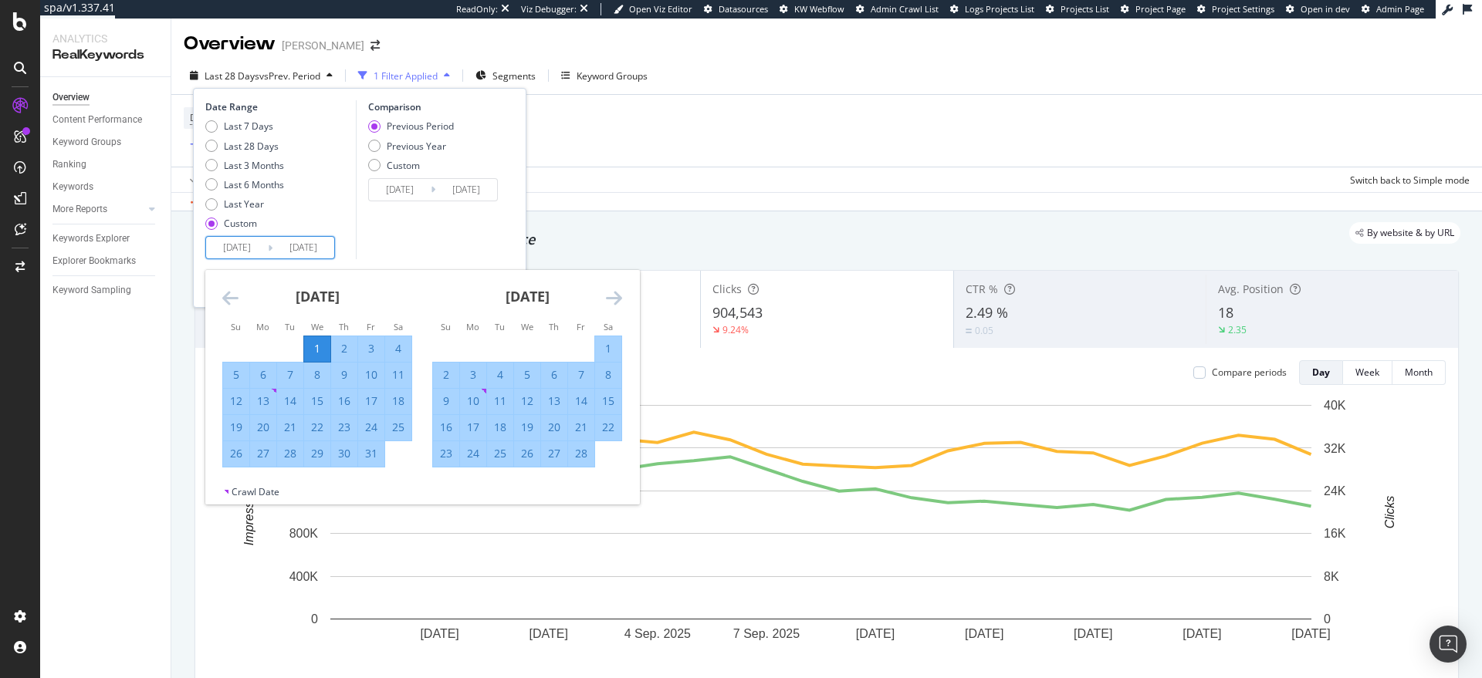
click at [579, 453] on div "28" at bounding box center [581, 453] width 26 height 15
type input "[DATE]"
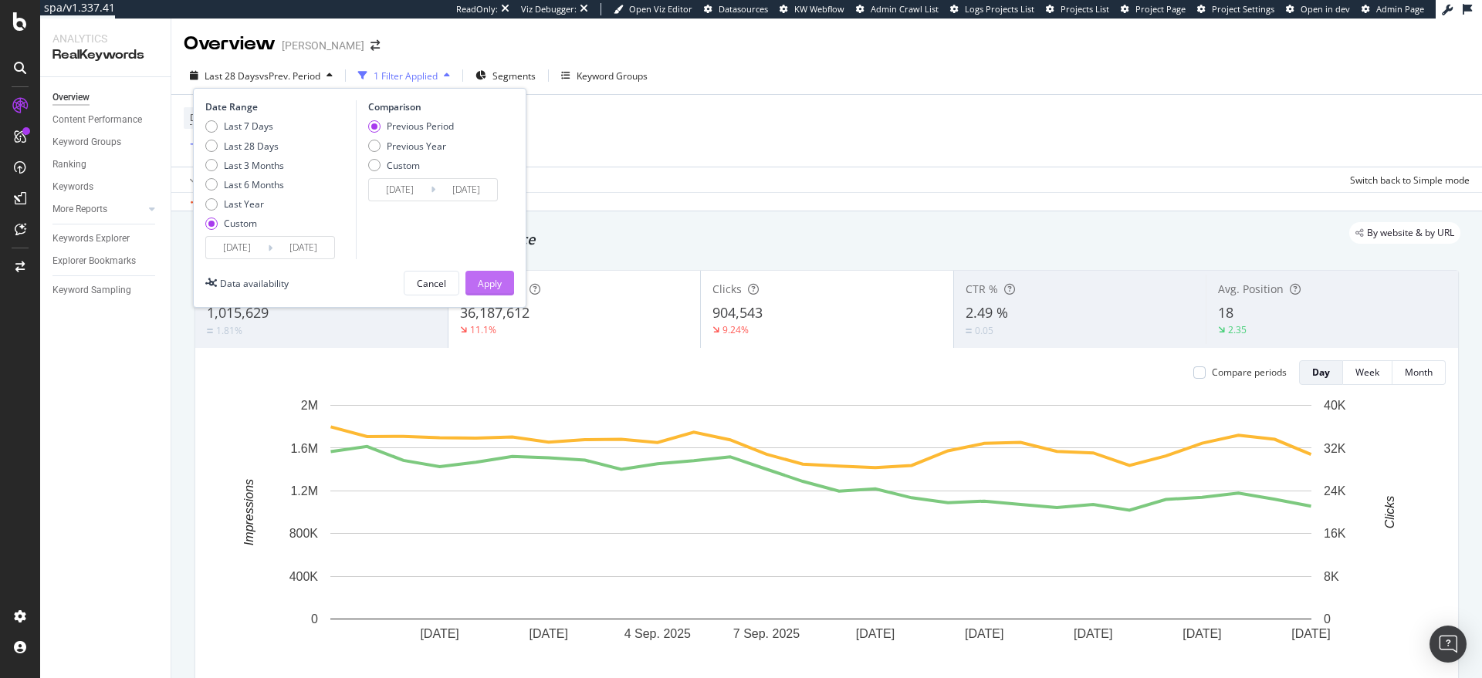
click at [488, 284] on div "Apply" at bounding box center [490, 283] width 24 height 13
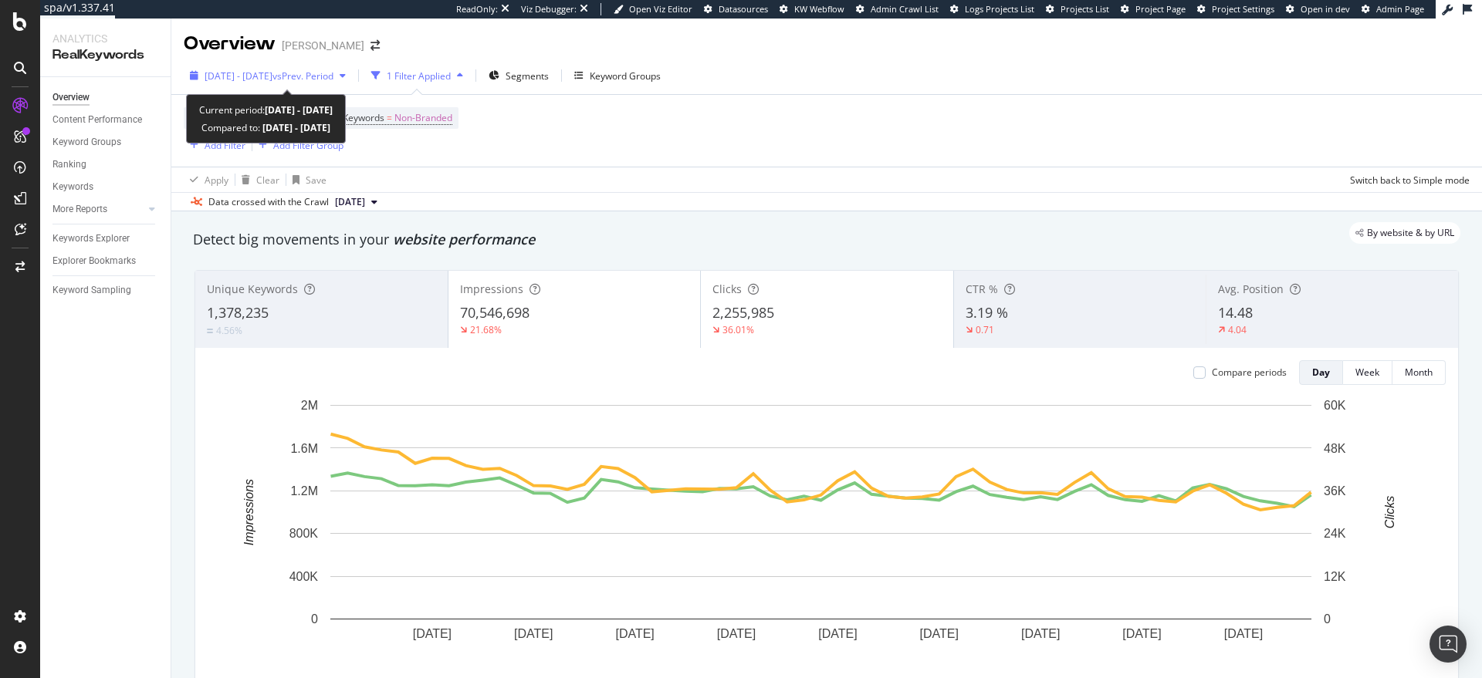
click at [296, 82] on div "[DATE] - [DATE] vs Prev. Period" at bounding box center [268, 75] width 168 height 23
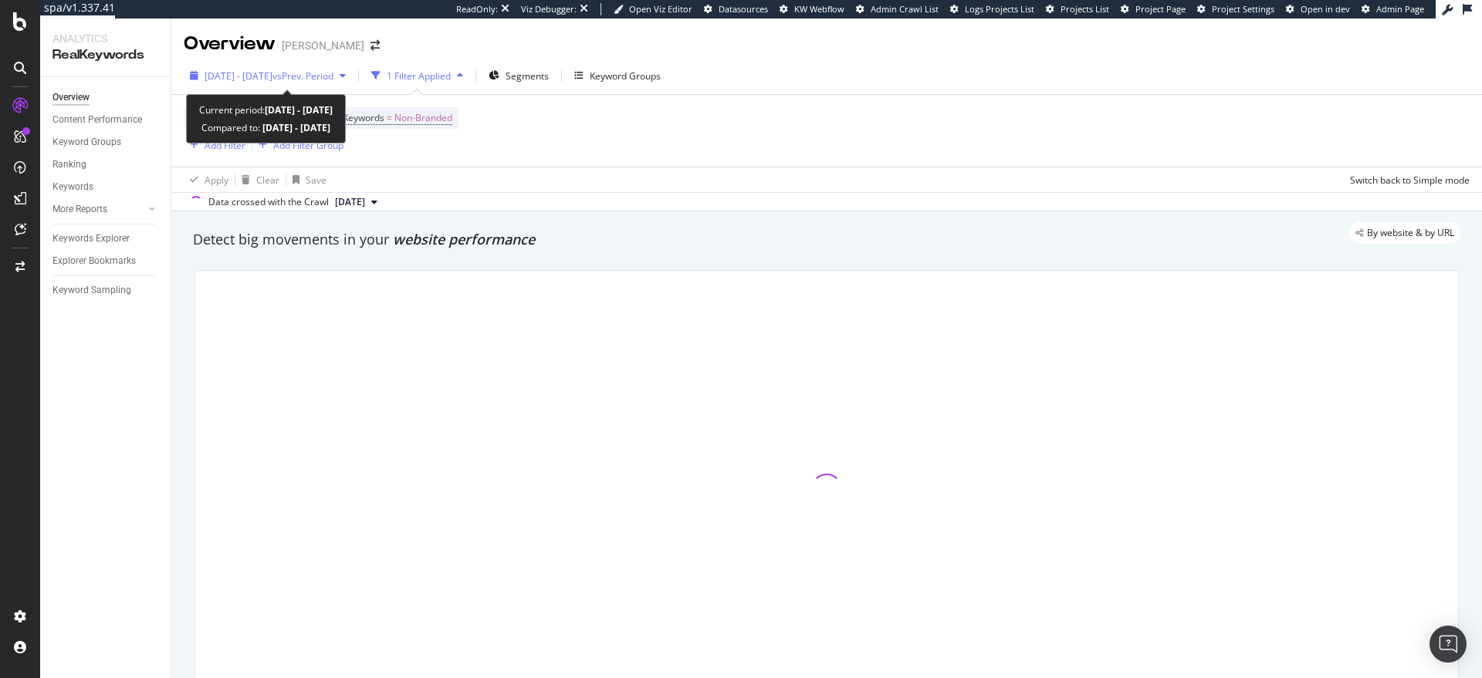
click at [272, 76] on span "[DATE] - [DATE]" at bounding box center [239, 75] width 68 height 13
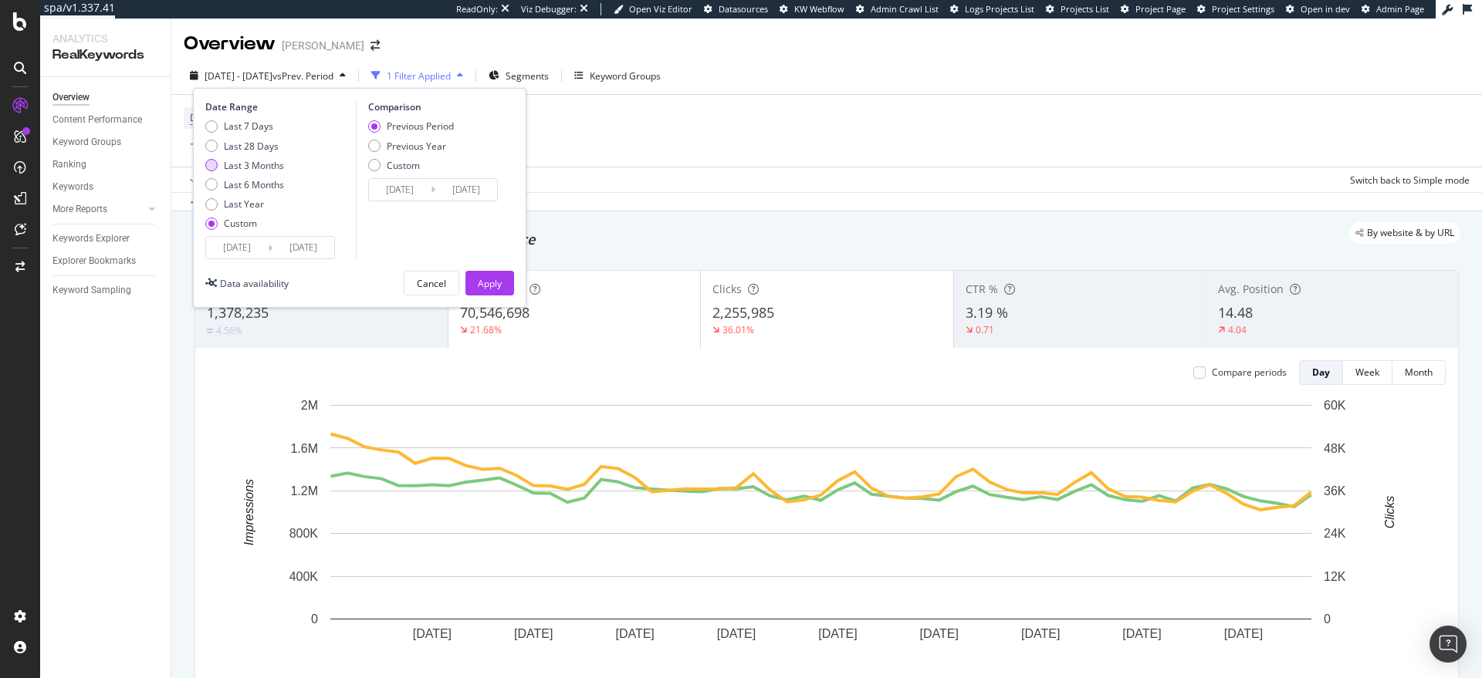
click at [260, 168] on div "Last 3 Months" at bounding box center [254, 165] width 60 height 13
type input "[DATE]"
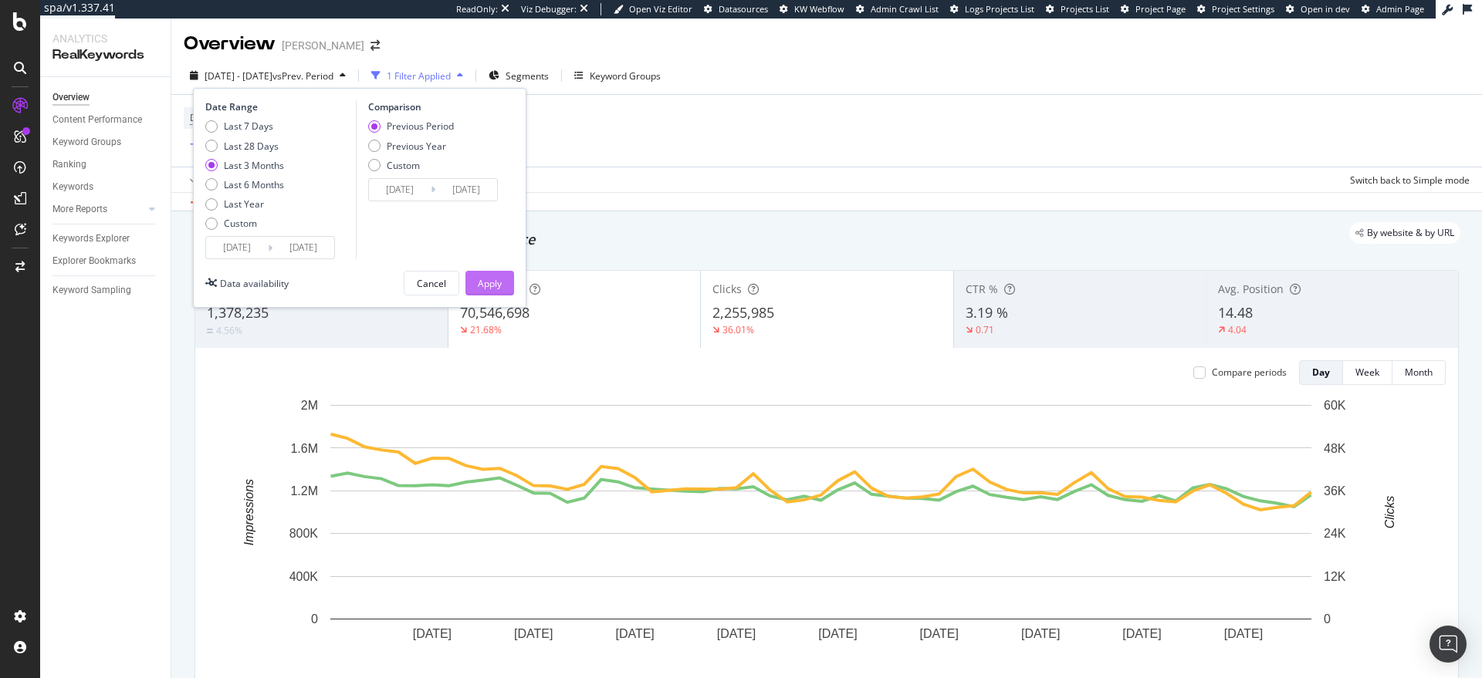
click at [488, 279] on div "Apply" at bounding box center [490, 283] width 24 height 13
